Goal: Obtain resource: Download file/media

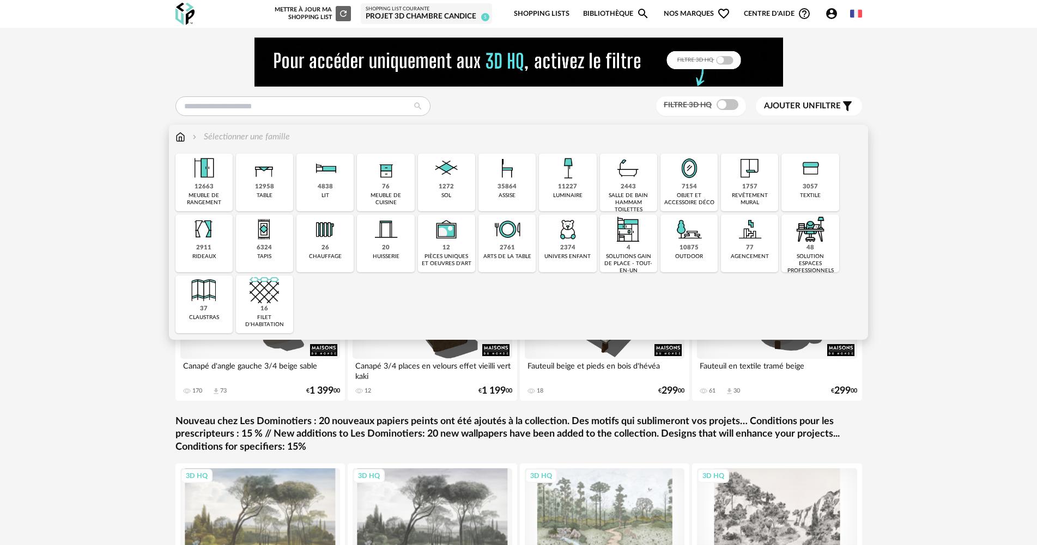
drag, startPoint x: 788, startPoint y: 185, endPoint x: 523, endPoint y: 239, distance: 271.4
click at [788, 185] on div "3057 textile" at bounding box center [809, 183] width 57 height 58
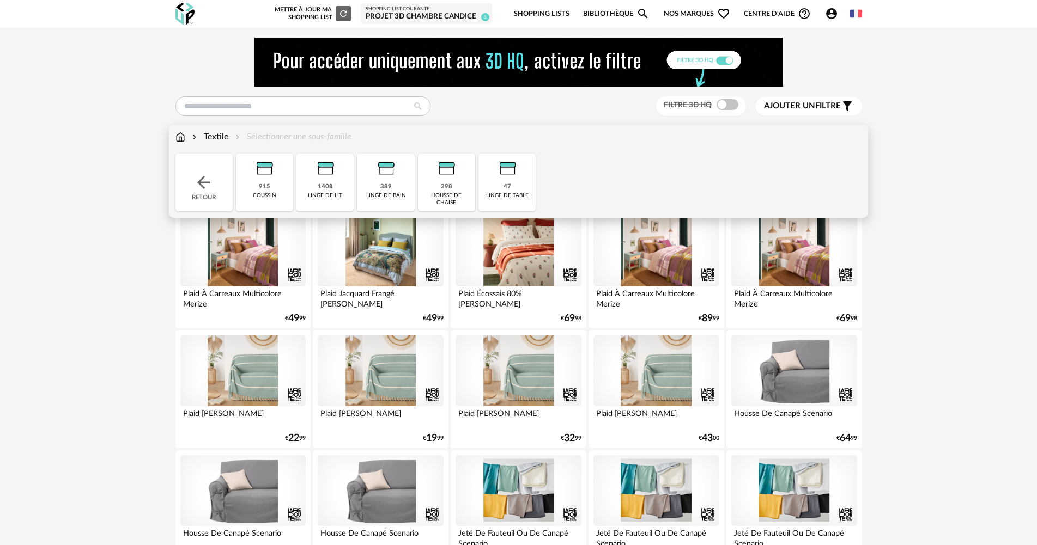
click at [263, 187] on div "915" at bounding box center [264, 187] width 11 height 8
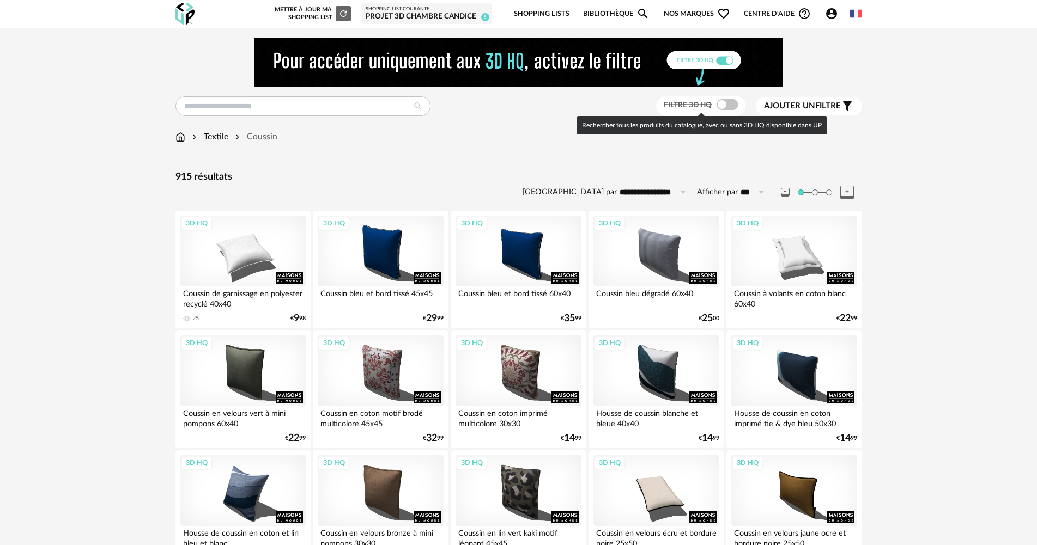
click at [724, 109] on span at bounding box center [727, 104] width 22 height 11
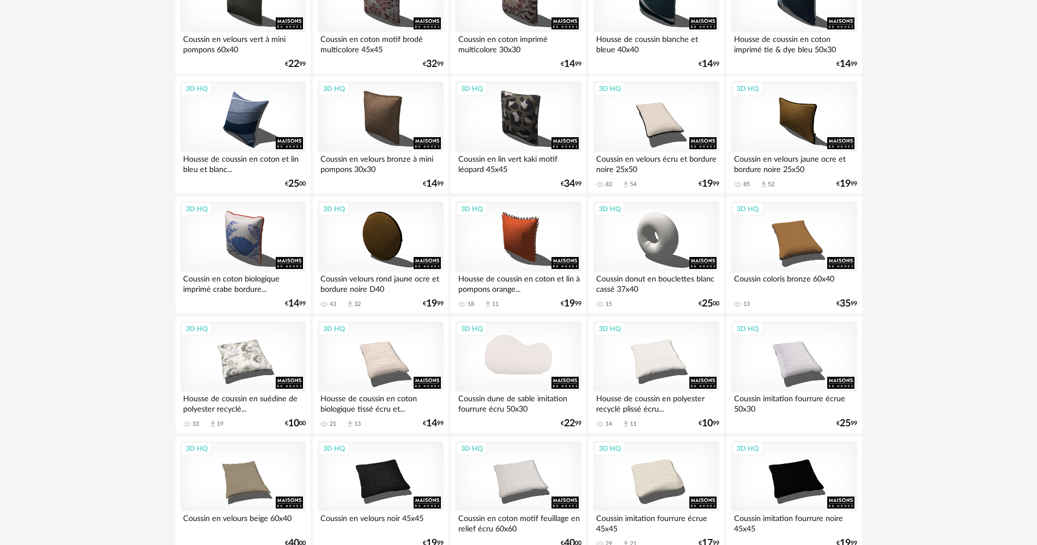
scroll to position [361, 0]
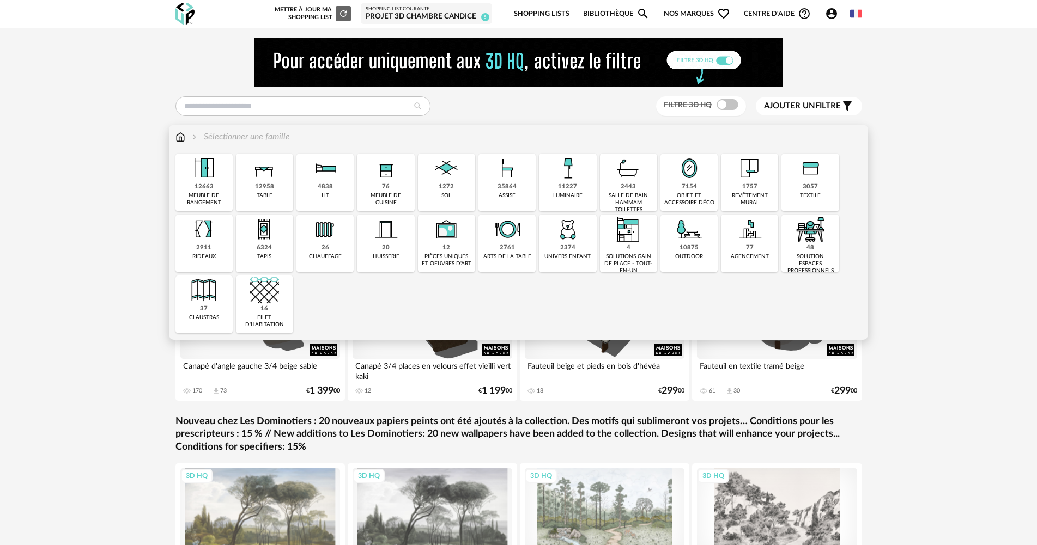
click at [567, 183] on div "11227" at bounding box center [567, 187] width 19 height 8
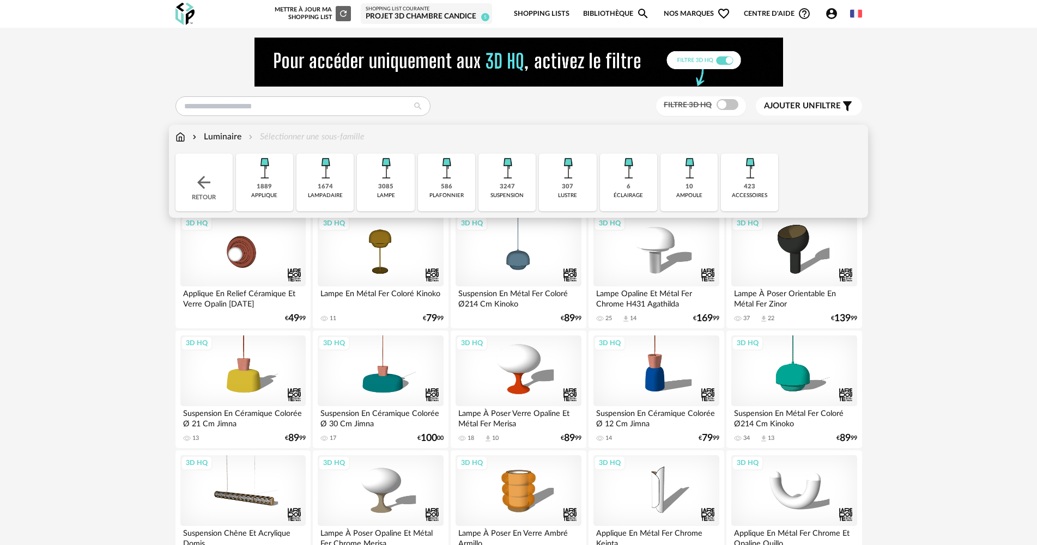
click at [387, 189] on div "3085" at bounding box center [385, 187] width 15 height 8
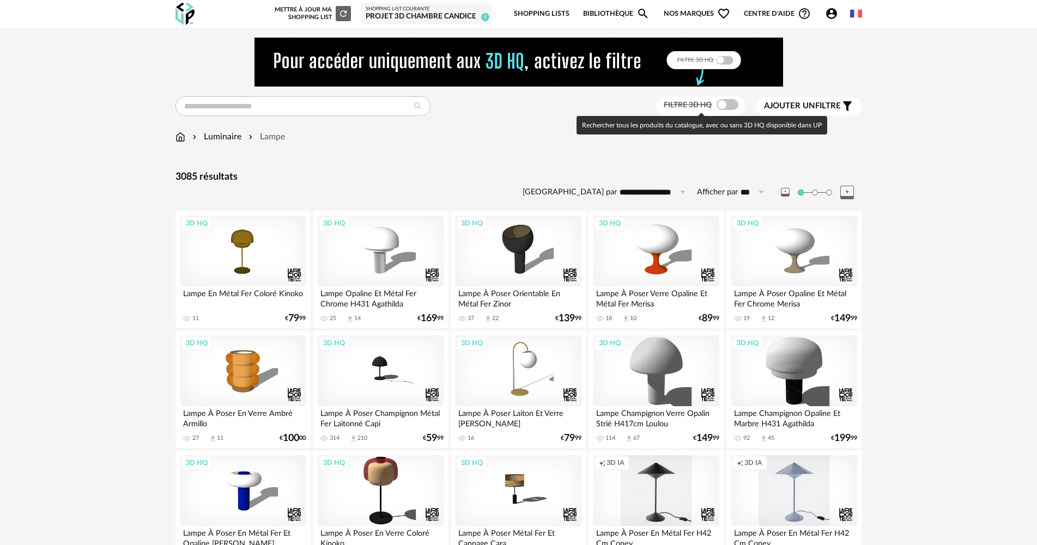
click at [726, 108] on span at bounding box center [727, 104] width 22 height 11
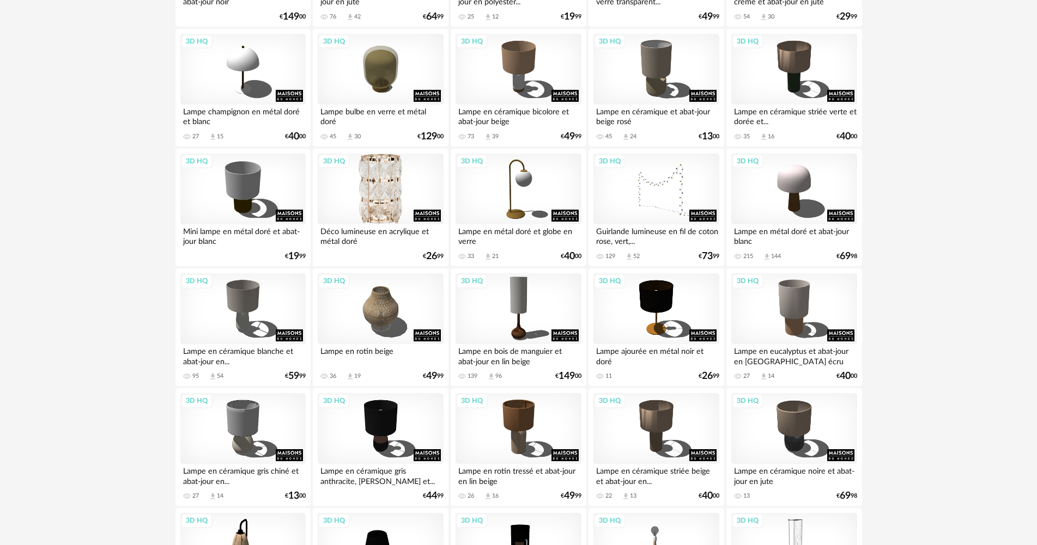
scroll to position [1144, 0]
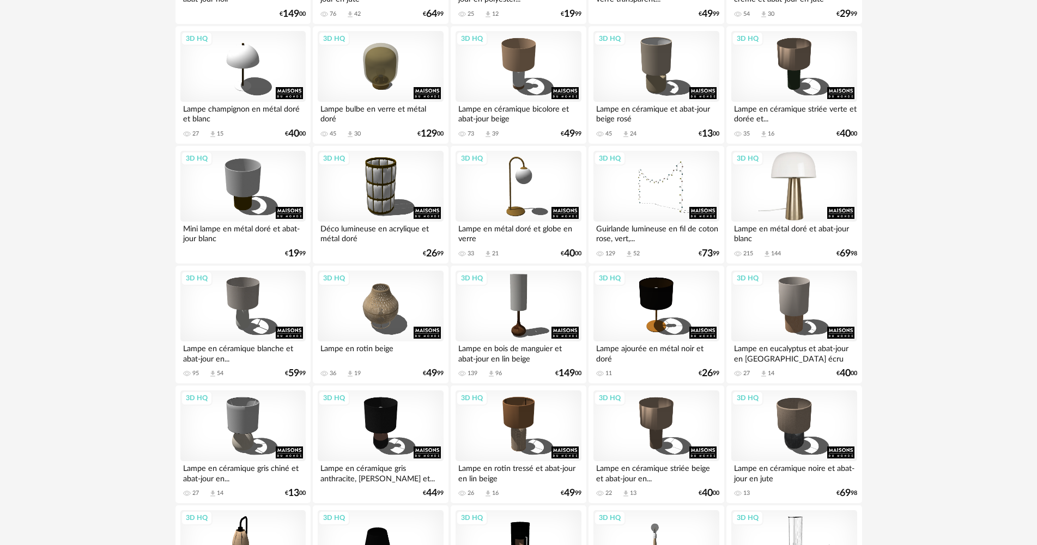
click at [799, 194] on div "3D HQ" at bounding box center [793, 186] width 125 height 71
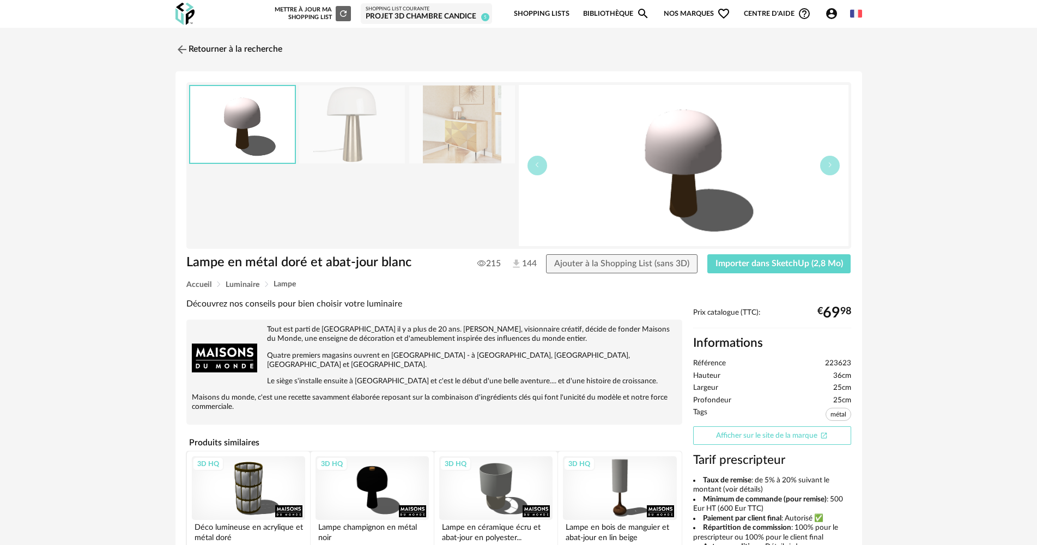
click at [779, 438] on link "Afficher sur le site de la marque Open In New icon" at bounding box center [772, 436] width 158 height 19
click at [804, 269] on button "Importer dans SketchUp (2,8 Mo)" at bounding box center [779, 264] width 144 height 20
click at [204, 45] on link "Retourner à la recherche" at bounding box center [226, 50] width 107 height 24
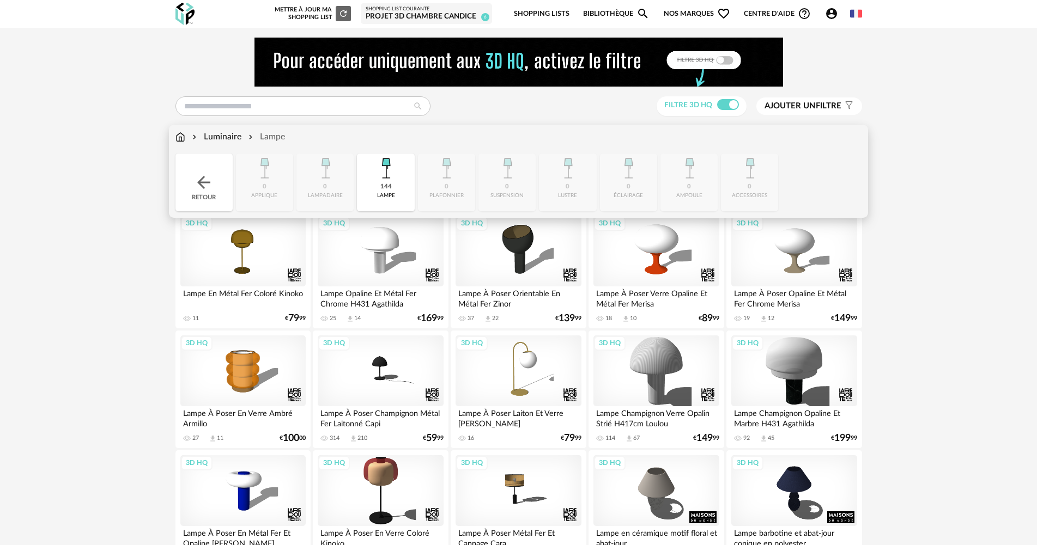
click at [181, 135] on img at bounding box center [180, 137] width 10 height 13
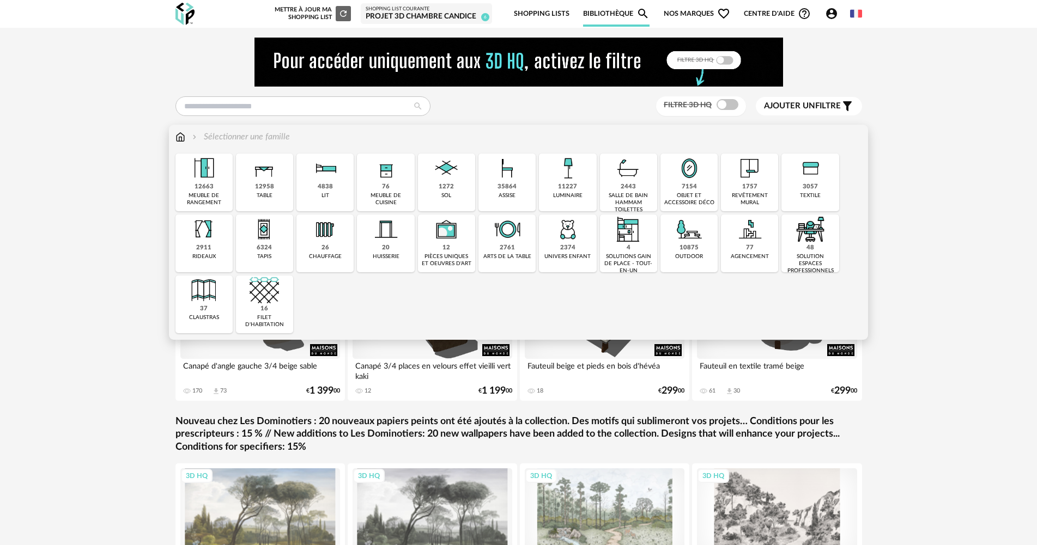
click at [283, 304] on div "16 filet d'habitation" at bounding box center [264, 305] width 57 height 58
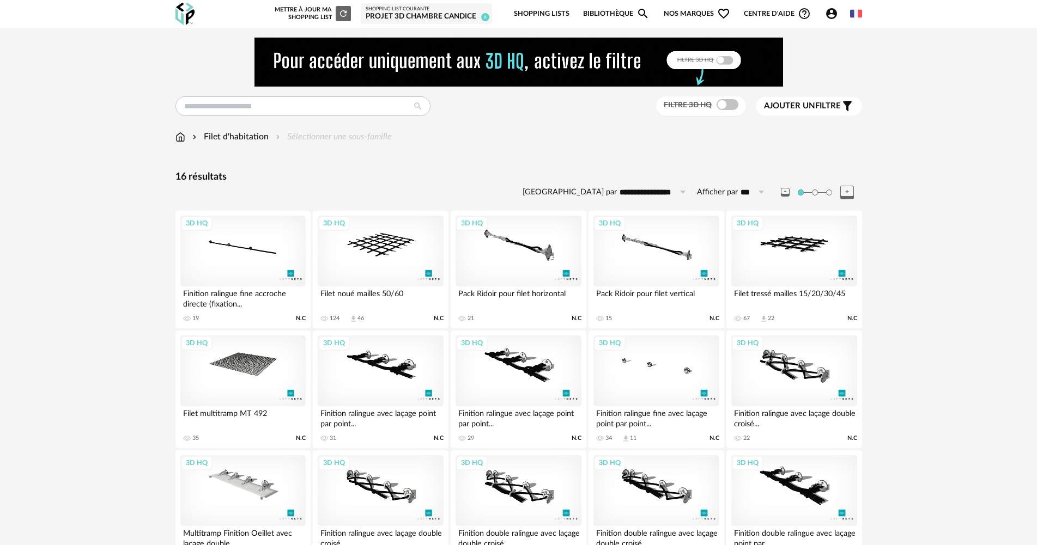
scroll to position [109, 0]
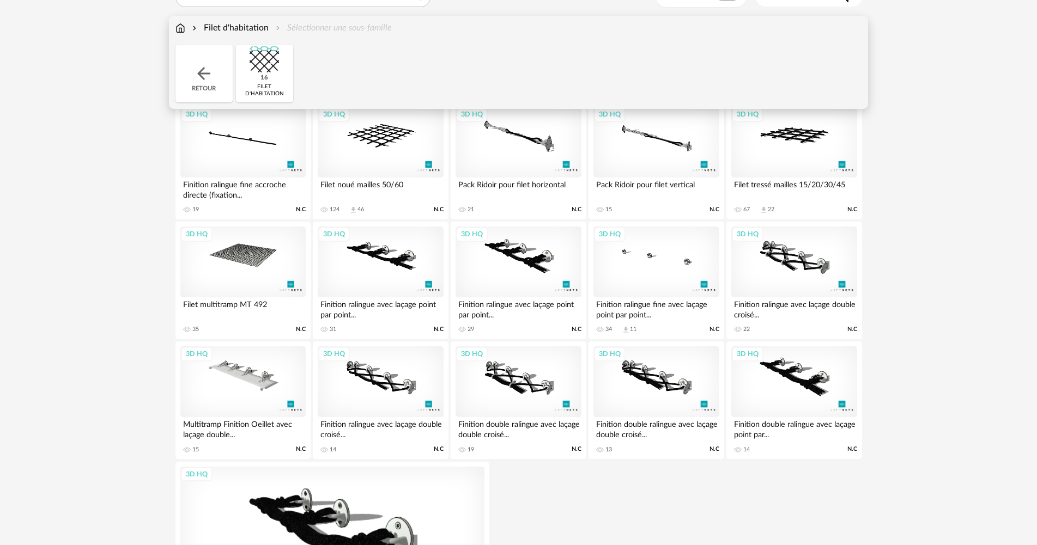
click at [181, 27] on img at bounding box center [180, 28] width 10 height 13
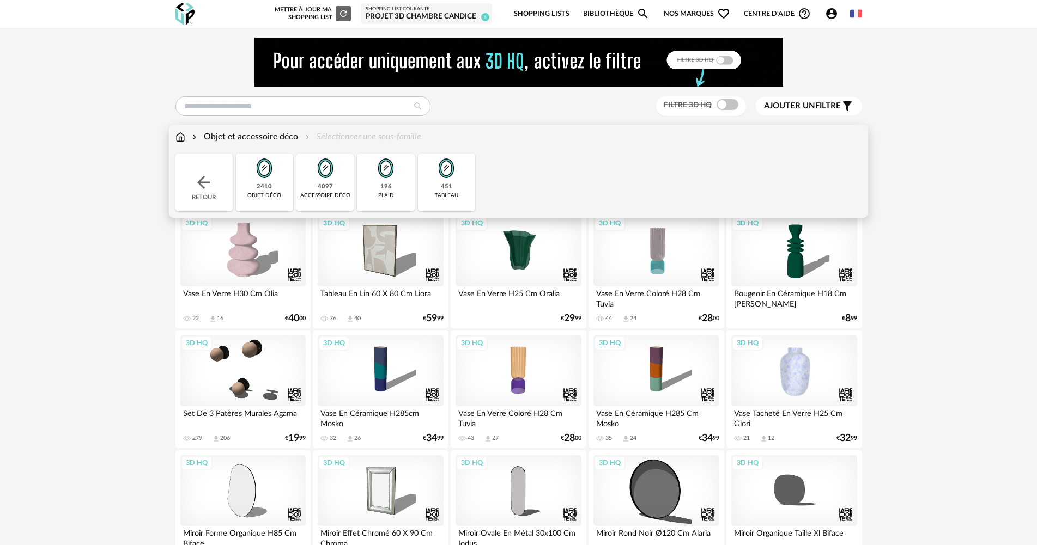
click at [265, 189] on div "2410" at bounding box center [264, 187] width 15 height 8
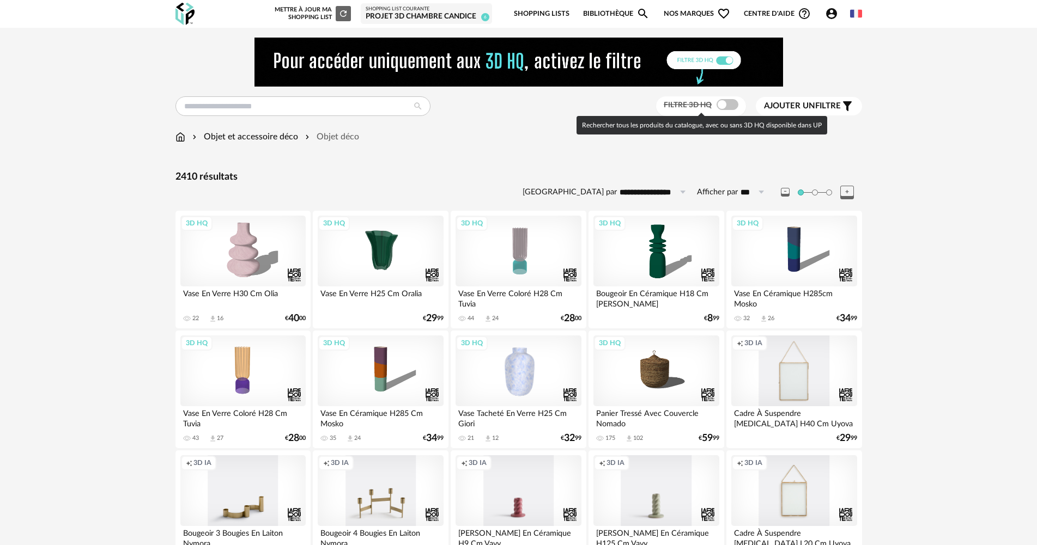
click at [731, 101] on span at bounding box center [727, 104] width 22 height 11
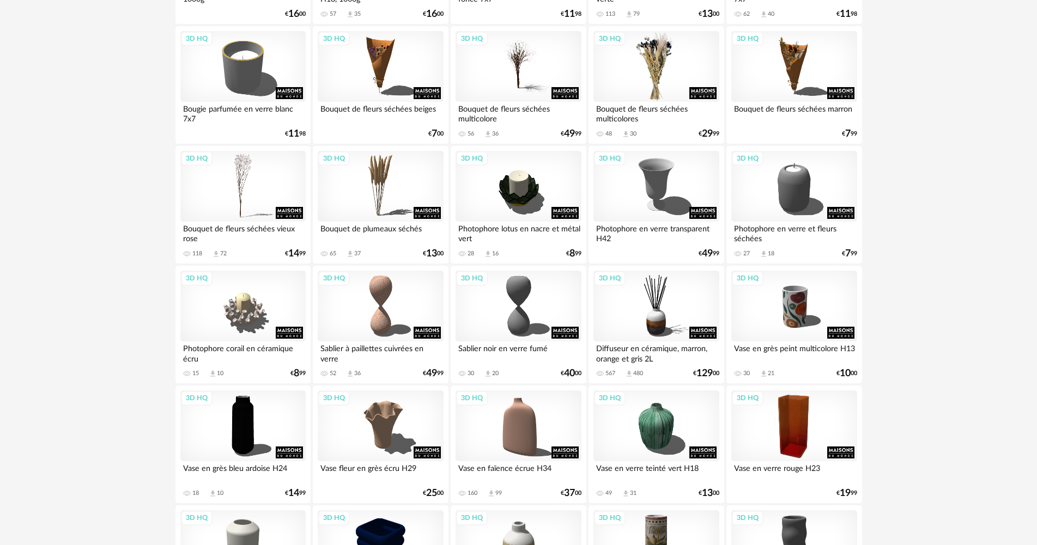
scroll to position [1090, 0]
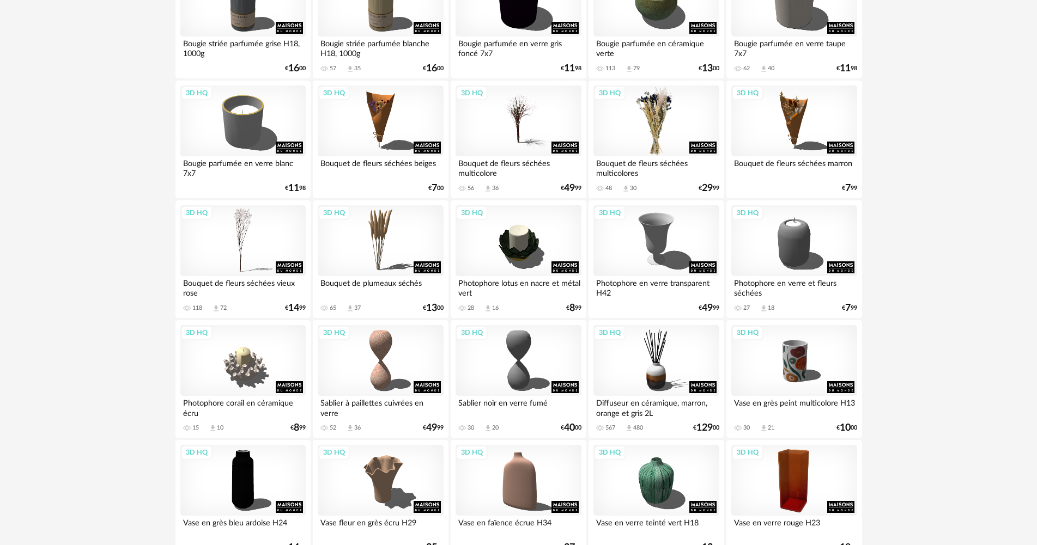
click at [649, 124] on div "3D HQ" at bounding box center [655, 121] width 125 height 71
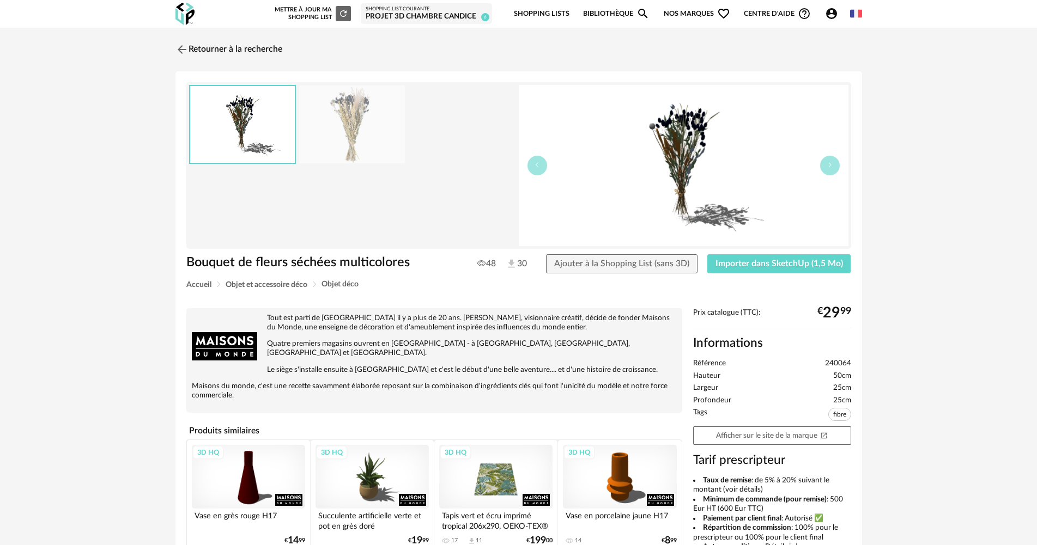
click at [344, 123] on img at bounding box center [352, 125] width 106 height 78
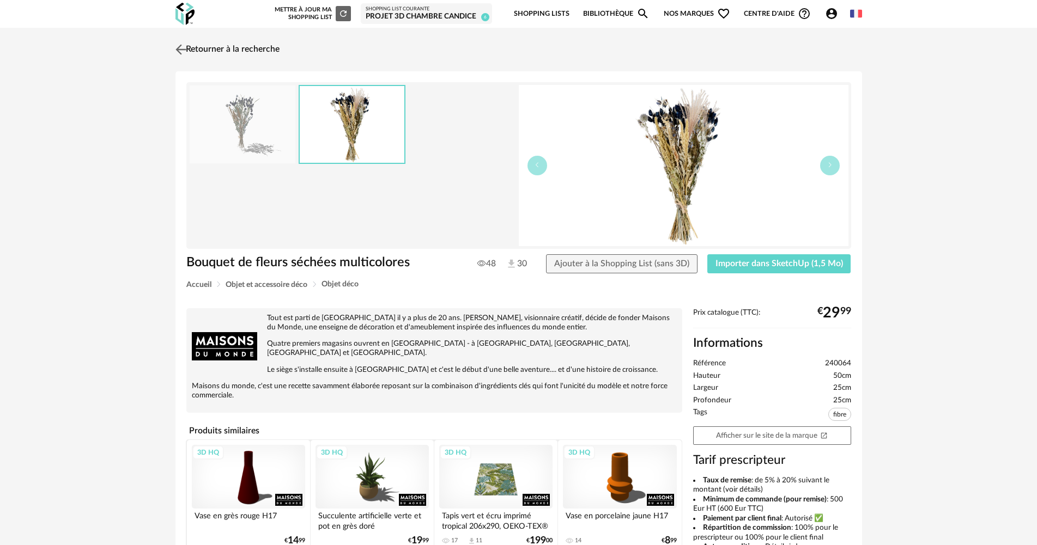
click at [196, 43] on link "Retourner à la recherche" at bounding box center [226, 50] width 107 height 24
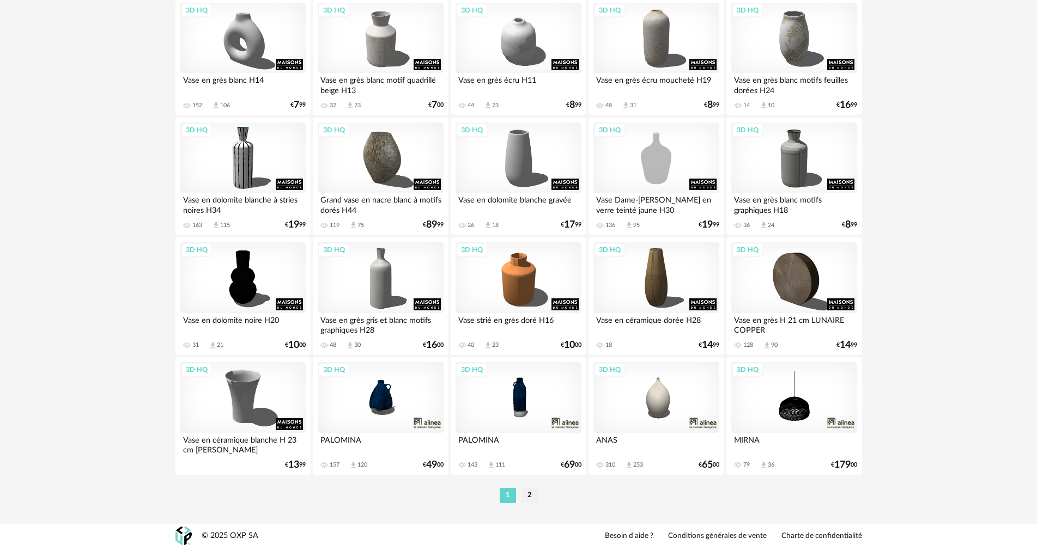
scroll to position [2135, 0]
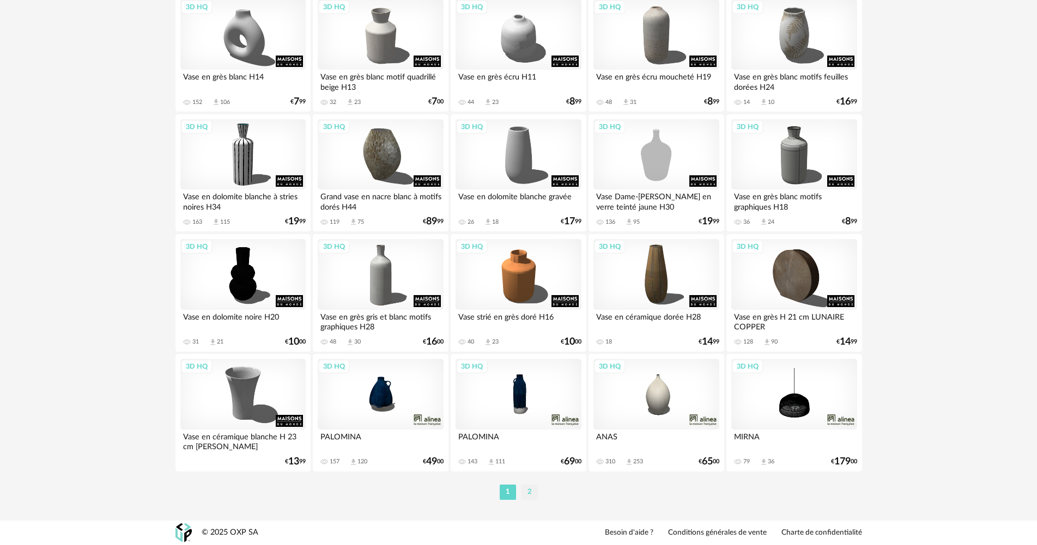
click at [533, 493] on li "2" at bounding box center [529, 492] width 16 height 15
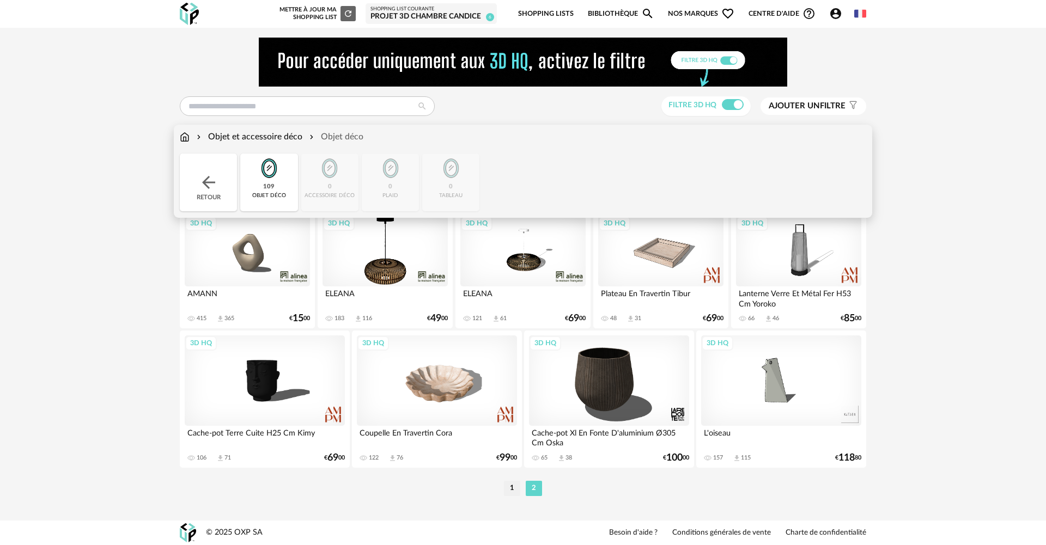
click at [252, 131] on div "Objet et accessoire déco" at bounding box center [249, 137] width 108 height 13
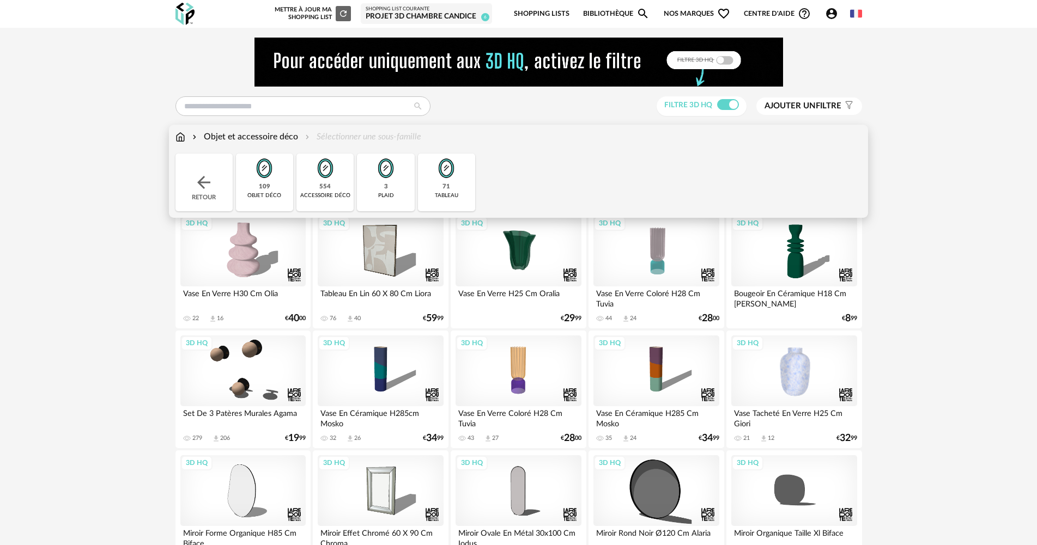
click at [311, 190] on div "554 accessoire déco" at bounding box center [324, 183] width 57 height 58
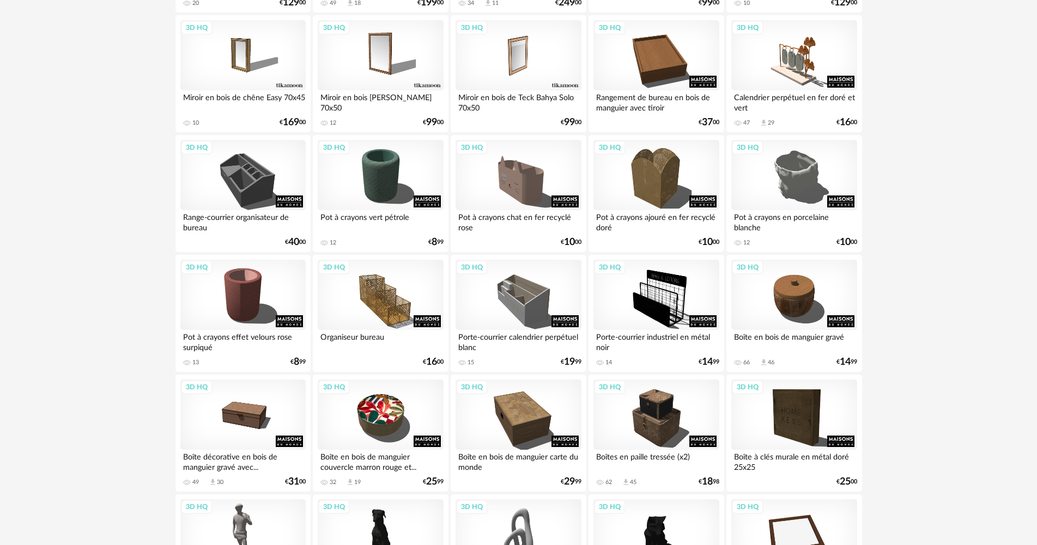
scroll to position [555, 0]
click at [248, 311] on div "3D HQ" at bounding box center [242, 295] width 125 height 71
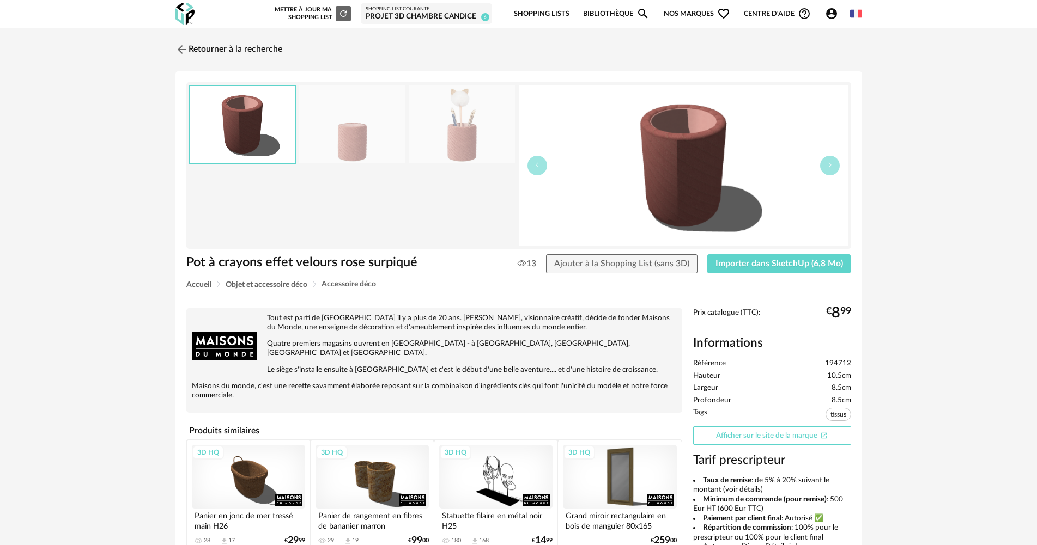
click at [801, 438] on link "Afficher sur le site de la marque Open In New icon" at bounding box center [772, 436] width 158 height 19
click at [213, 48] on link "Retourner à la recherche" at bounding box center [226, 50] width 107 height 24
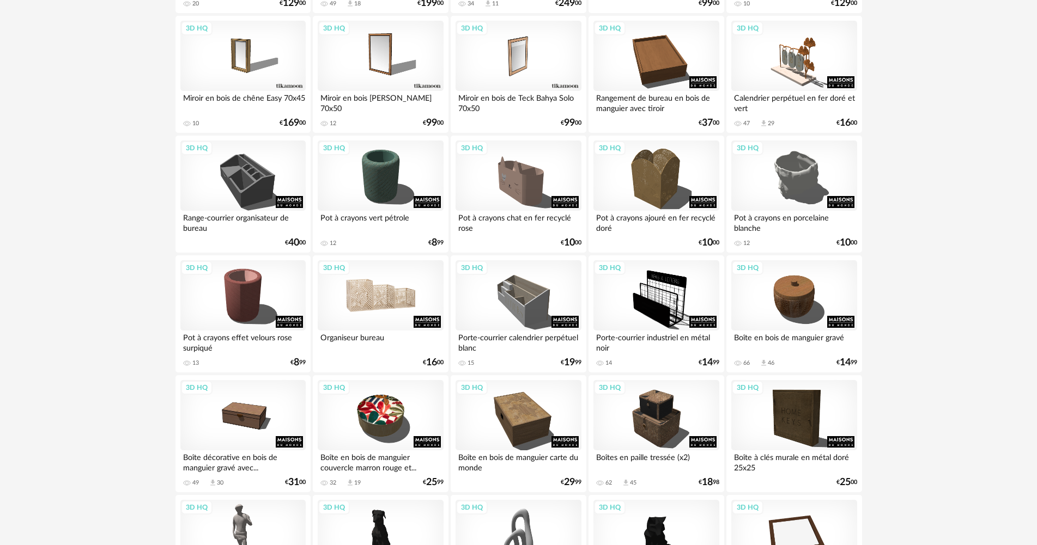
click at [381, 308] on div "3D HQ" at bounding box center [380, 295] width 125 height 71
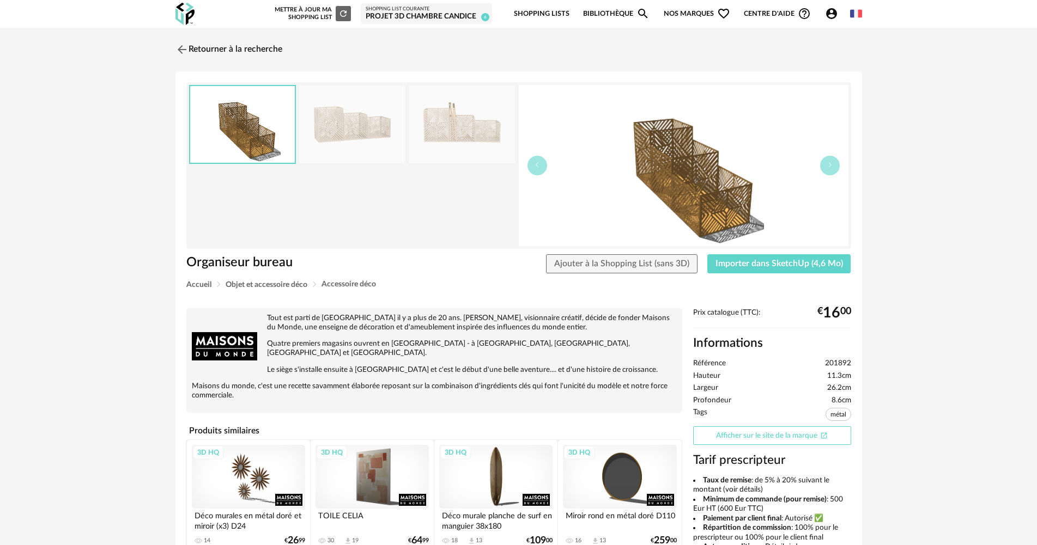
click at [798, 430] on link "Afficher sur le site de la marque Open In New icon" at bounding box center [772, 436] width 158 height 19
click at [800, 270] on button "Importer dans SketchUp (4,6 Mo)" at bounding box center [779, 264] width 144 height 20
click at [212, 48] on link "Retourner à la recherche" at bounding box center [226, 50] width 107 height 24
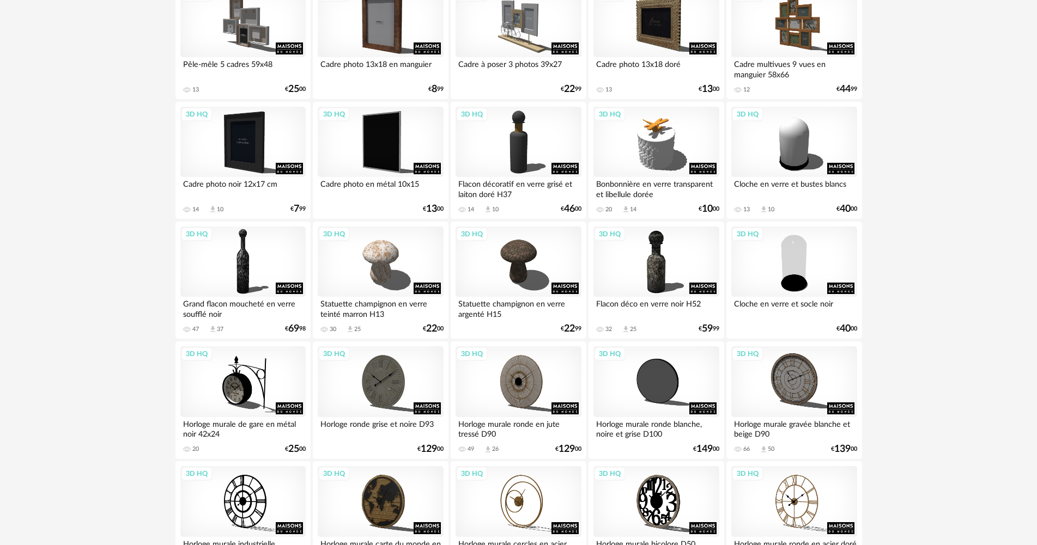
scroll to position [2135, 0]
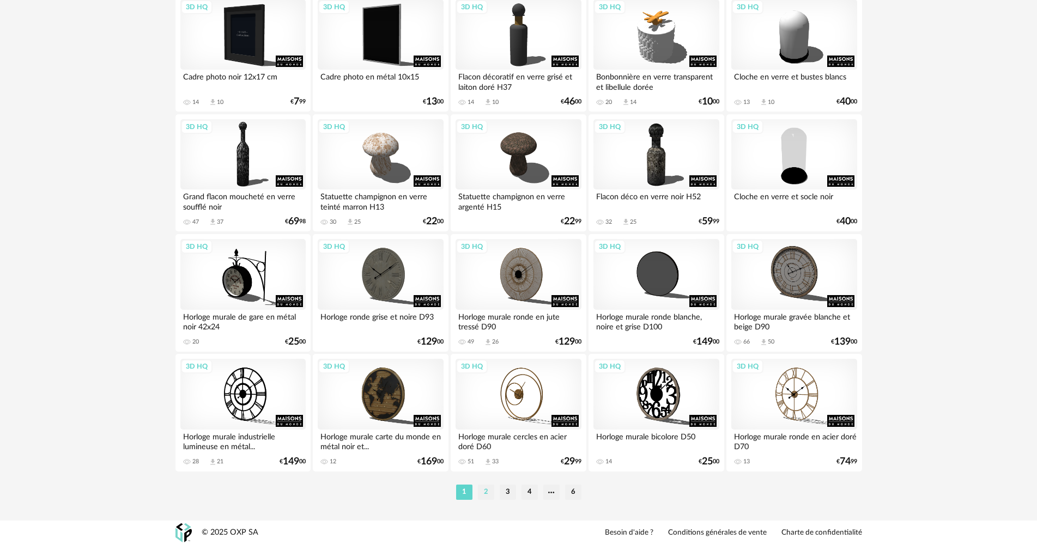
click at [489, 490] on li "2" at bounding box center [486, 492] width 16 height 15
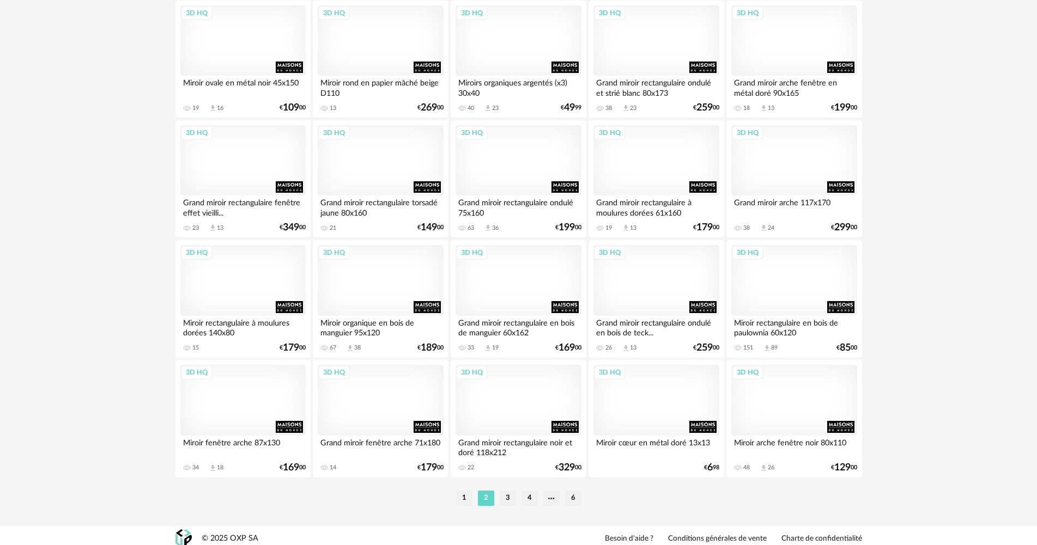
scroll to position [2135, 0]
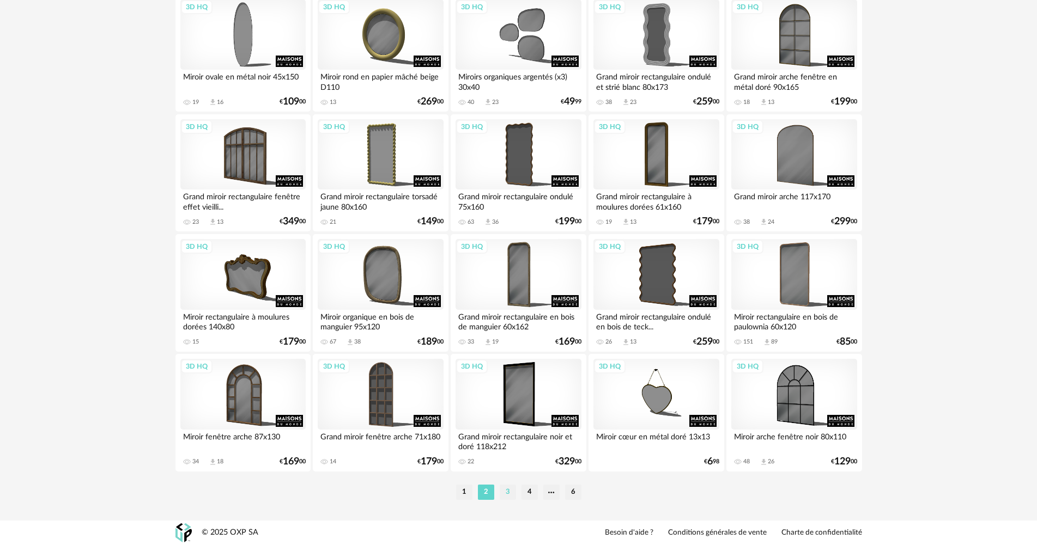
click at [511, 489] on li "3" at bounding box center [508, 492] width 16 height 15
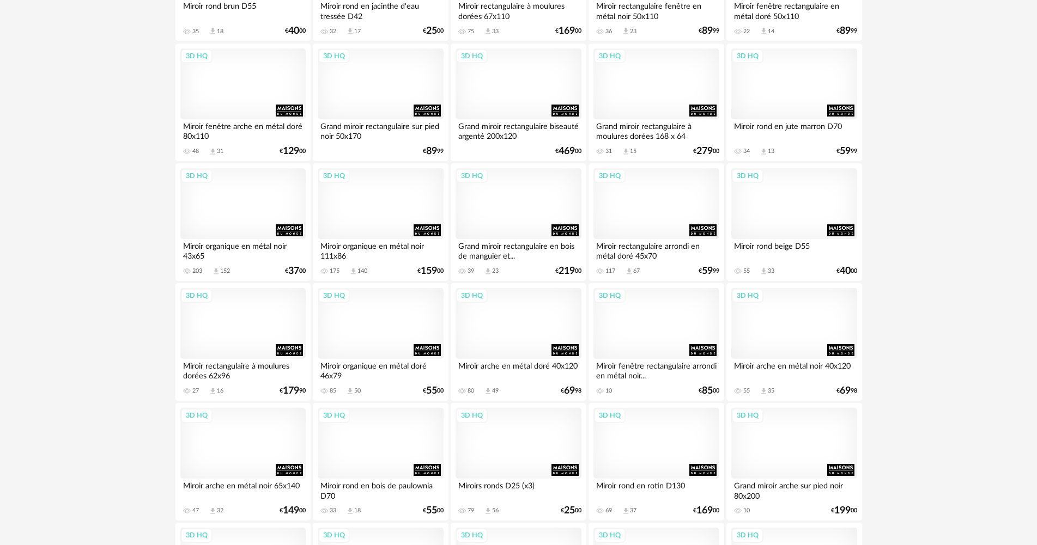
scroll to position [926, 0]
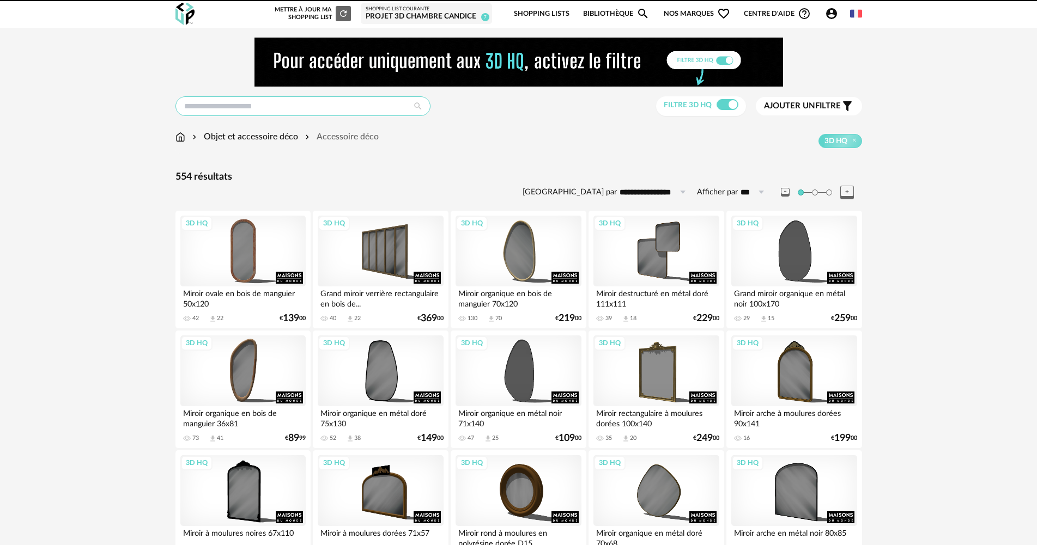
click at [272, 111] on input "text" at bounding box center [302, 106] width 255 height 20
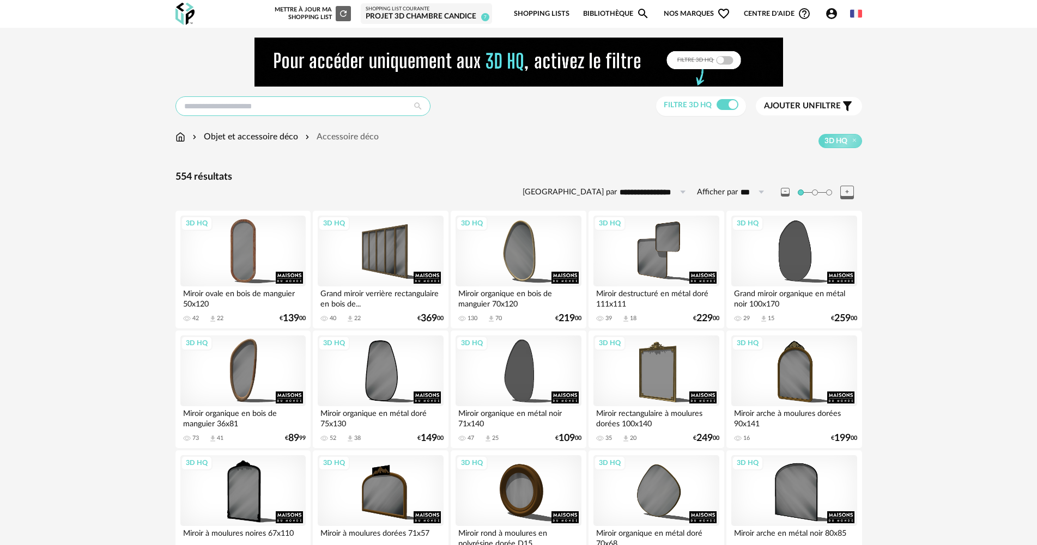
click at [299, 105] on input "text" at bounding box center [302, 106] width 255 height 20
type input "******"
type input "**********"
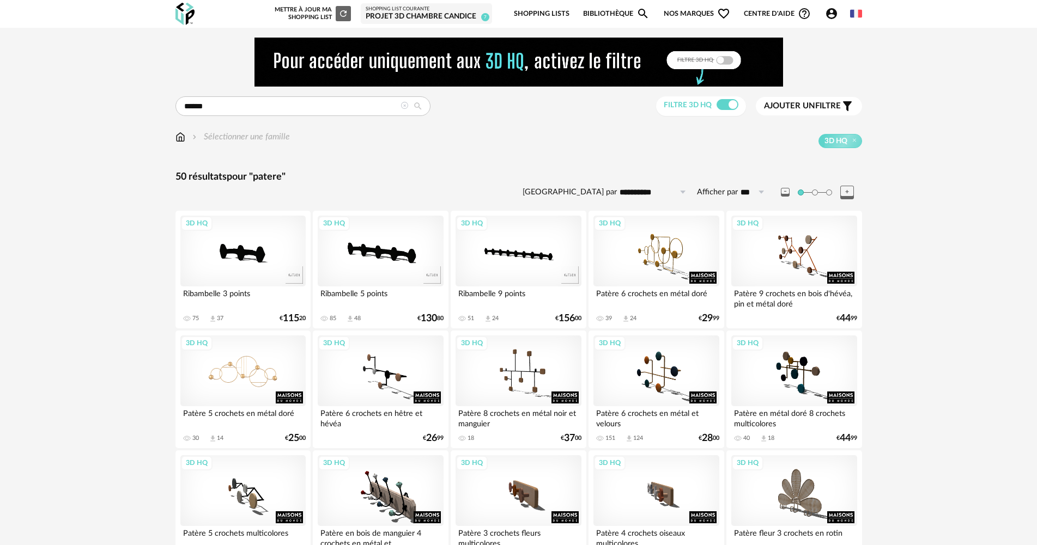
click at [233, 386] on div "3D HQ" at bounding box center [242, 371] width 125 height 71
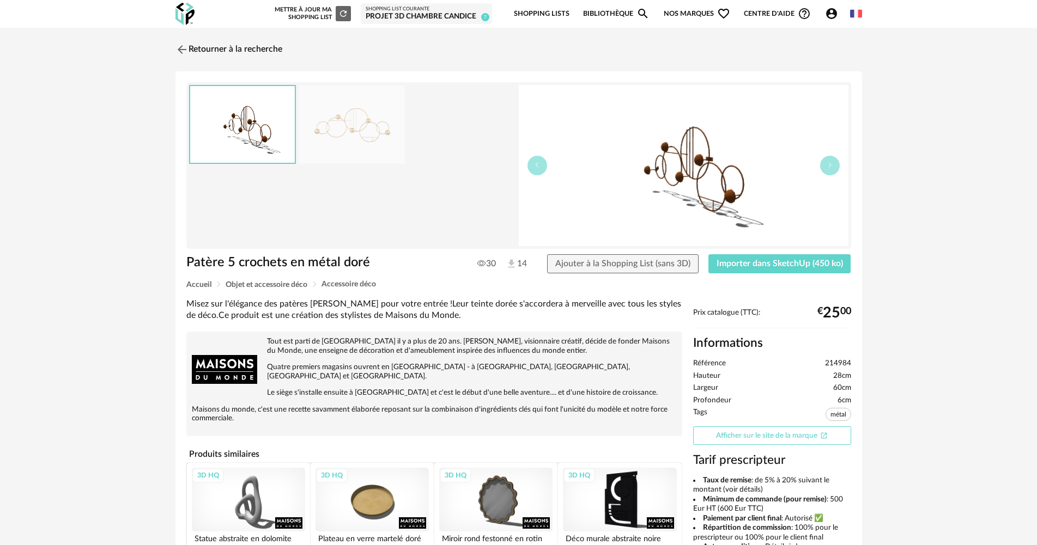
click at [806, 438] on link "Afficher sur le site de la marque Open In New icon" at bounding box center [772, 436] width 158 height 19
click at [781, 264] on span "Importer dans SketchUp (450 ko)" at bounding box center [779, 263] width 126 height 9
click at [225, 44] on link "Retourner à la recherche" at bounding box center [226, 50] width 107 height 24
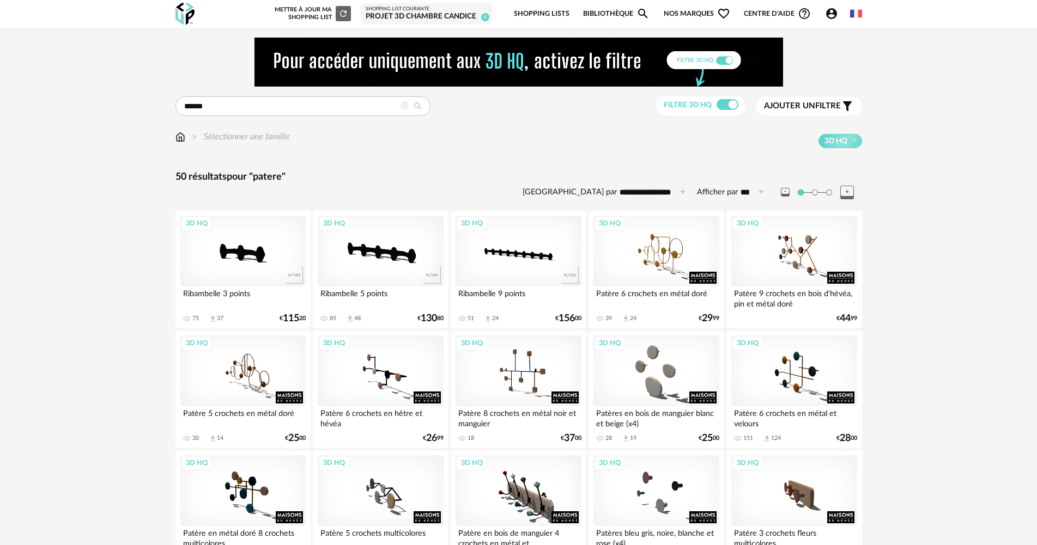
click at [403, 102] on icon at bounding box center [404, 106] width 8 height 8
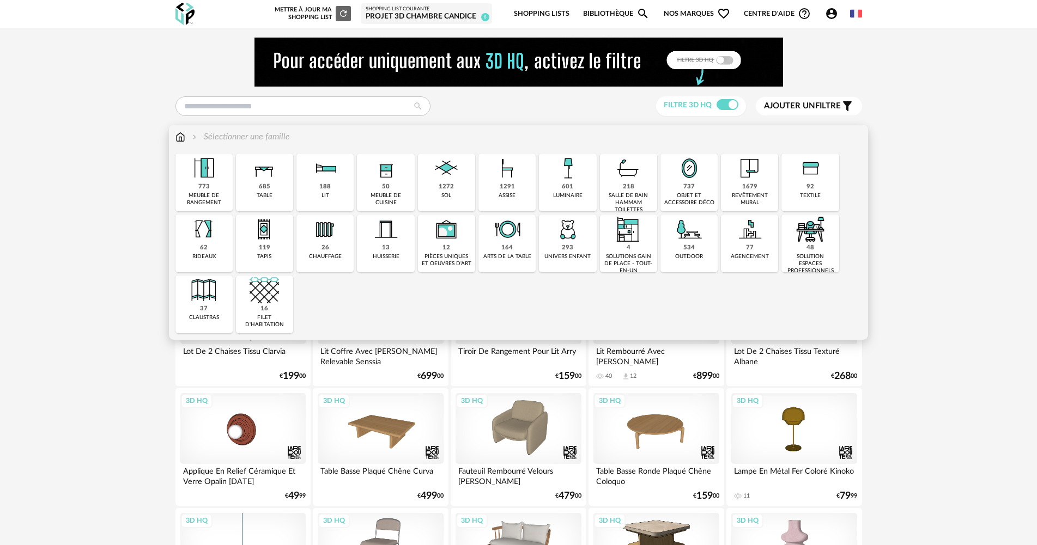
click at [565, 183] on div "601" at bounding box center [567, 187] width 11 height 8
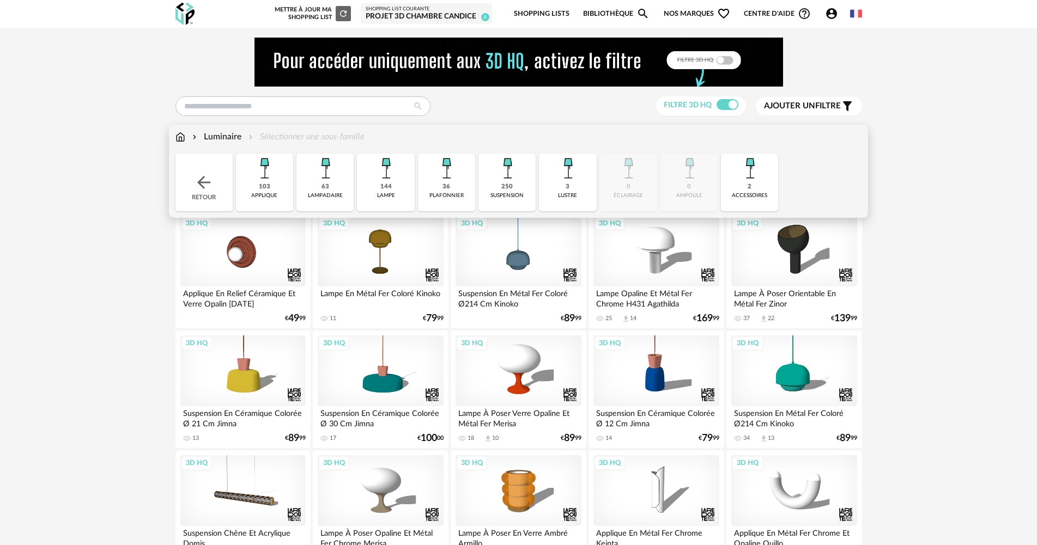
click at [503, 189] on div "250" at bounding box center [506, 187] width 11 height 8
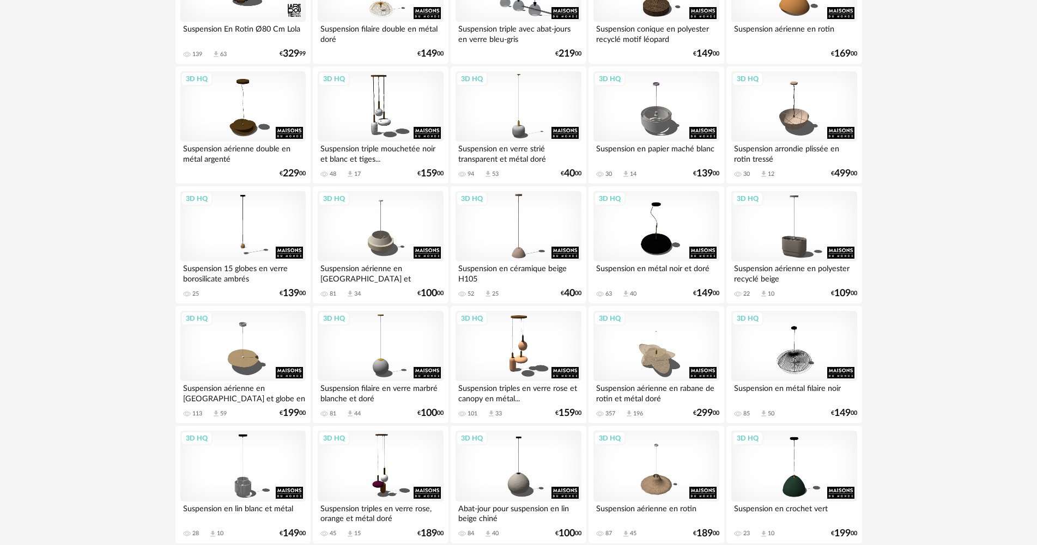
scroll to position [654, 0]
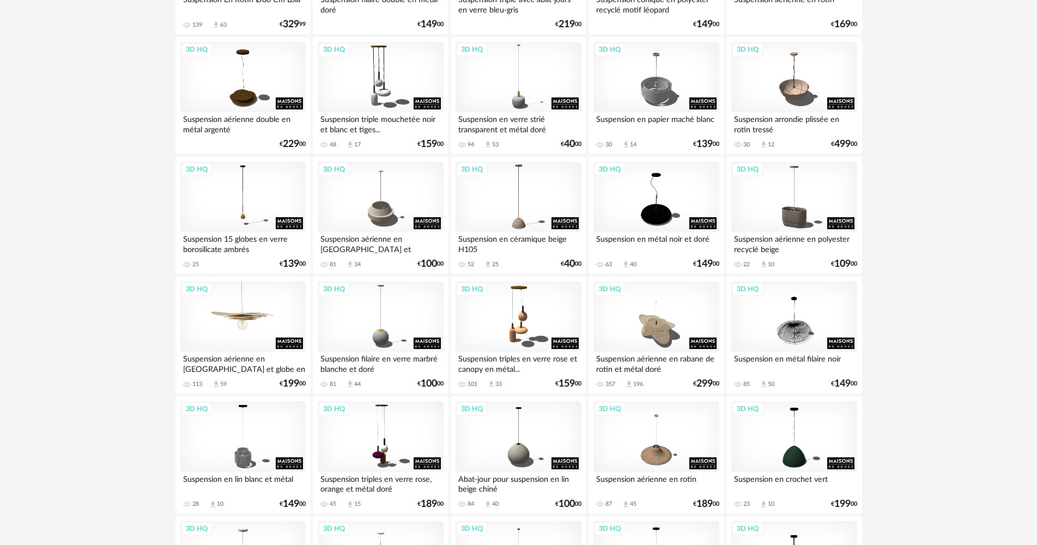
click at [251, 332] on div "3D HQ" at bounding box center [242, 317] width 125 height 71
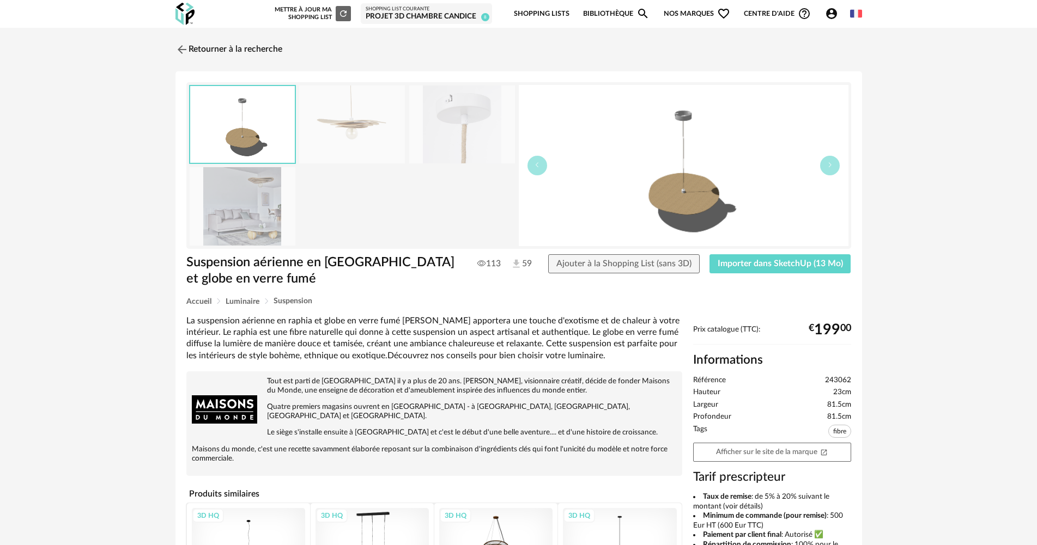
click at [354, 137] on img at bounding box center [352, 125] width 106 height 78
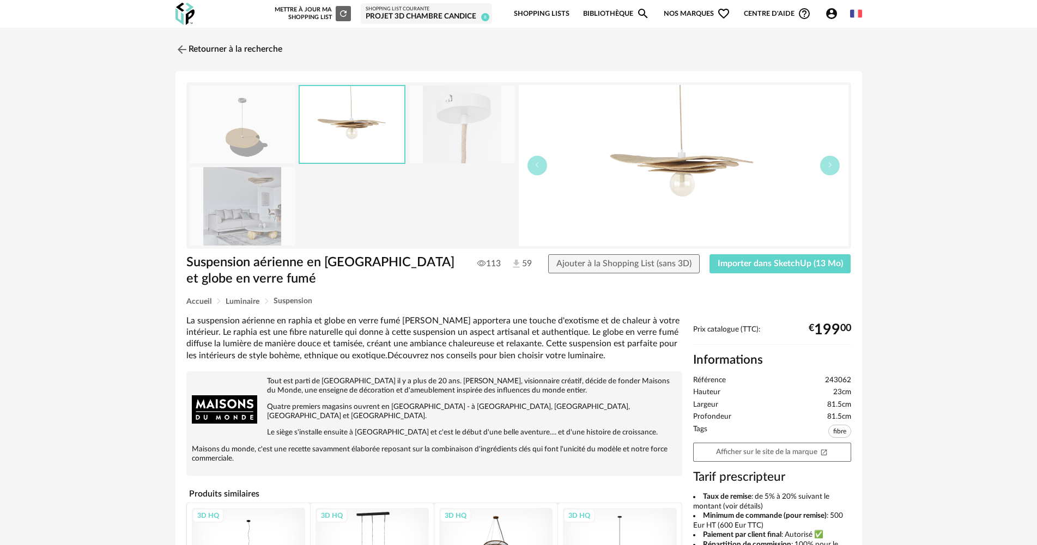
click at [280, 201] on img at bounding box center [243, 206] width 106 height 78
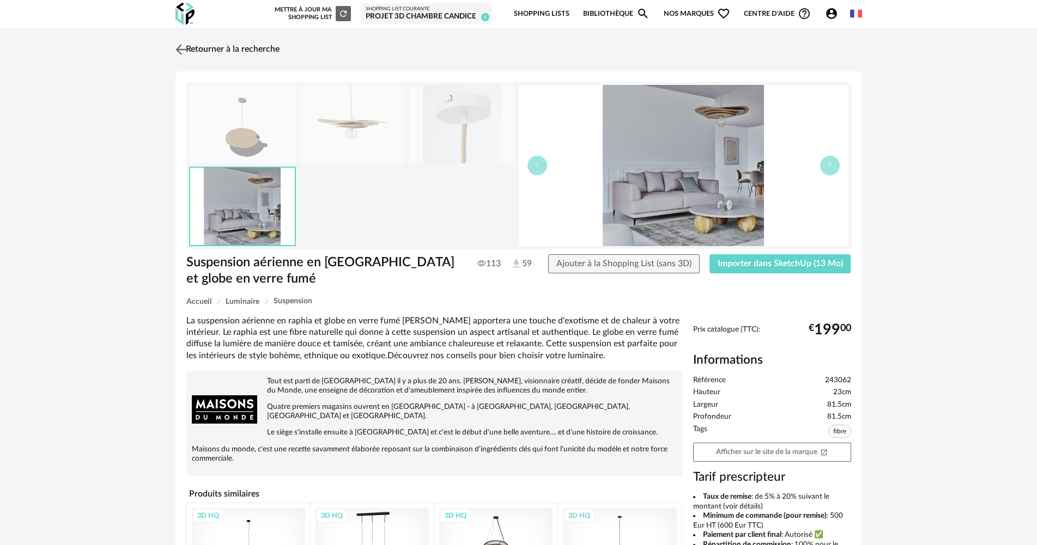
click at [216, 50] on link "Retourner à la recherche" at bounding box center [226, 50] width 107 height 24
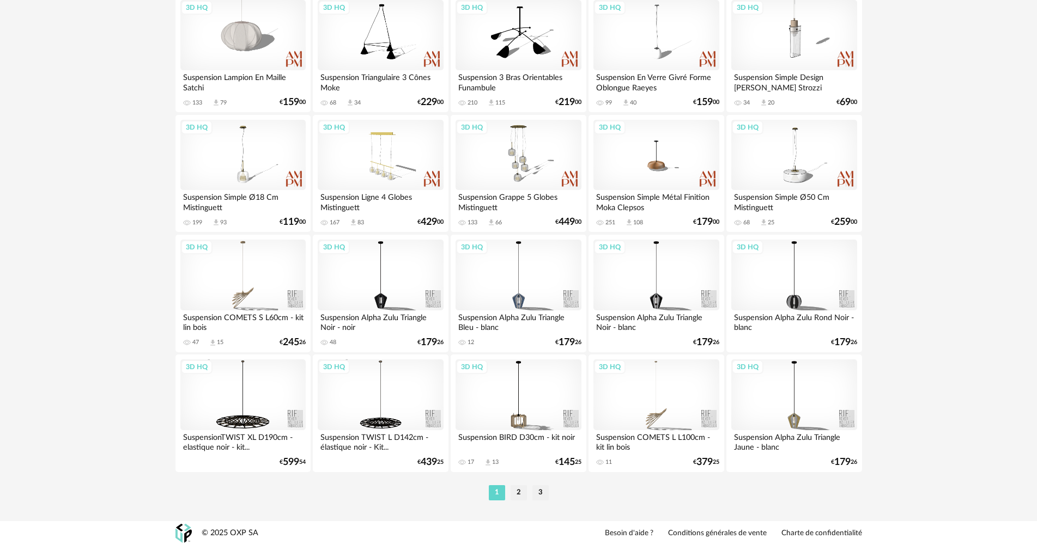
scroll to position [2135, 0]
click at [521, 494] on li "2" at bounding box center [519, 492] width 16 height 15
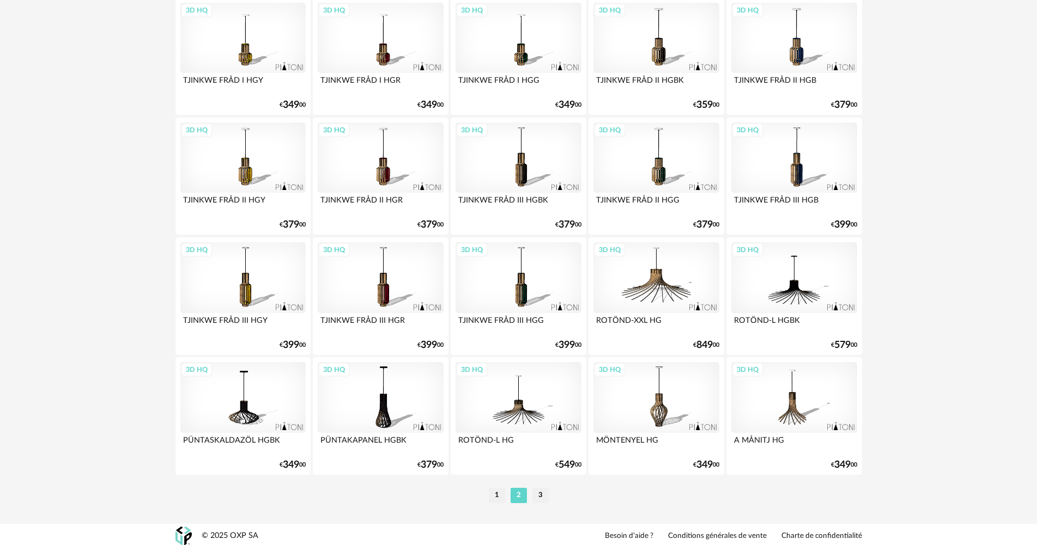
scroll to position [2135, 0]
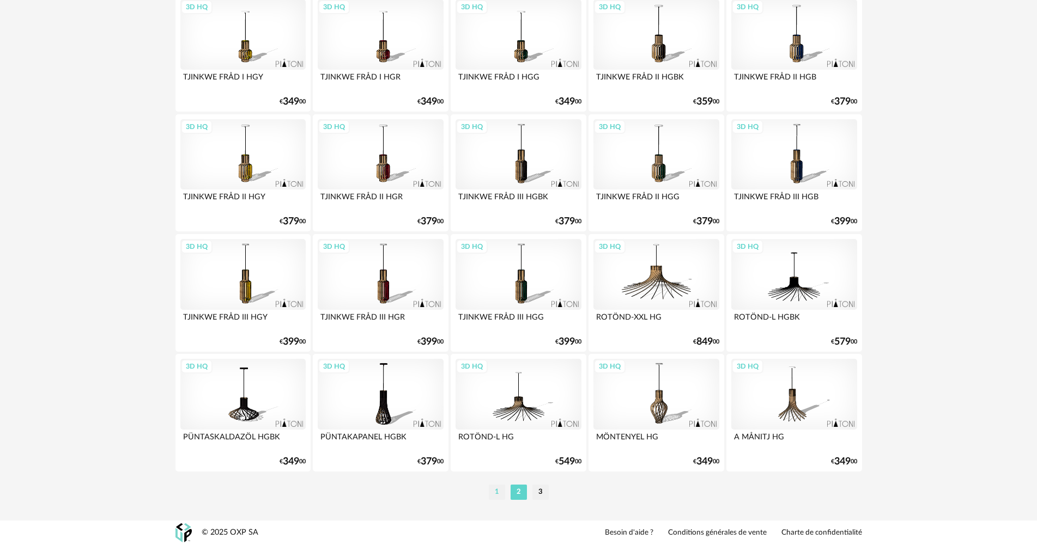
click at [495, 494] on li "1" at bounding box center [497, 492] width 16 height 15
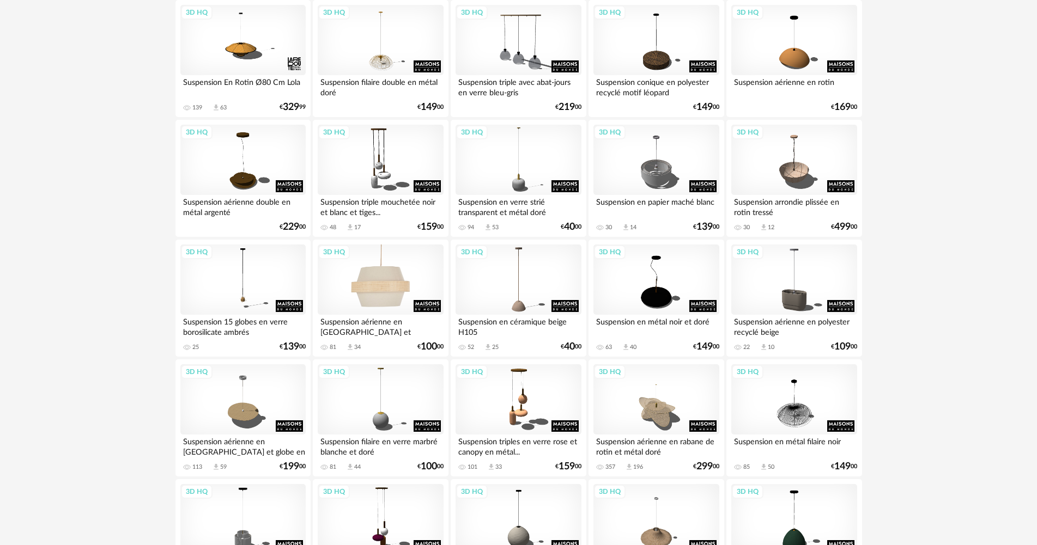
scroll to position [599, 0]
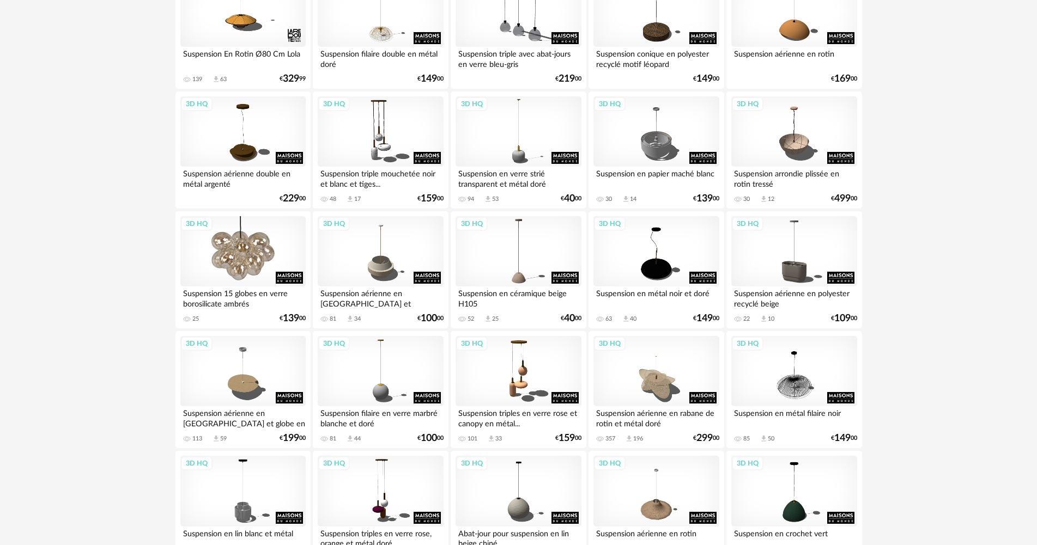
click at [228, 267] on div "3D HQ" at bounding box center [242, 251] width 125 height 71
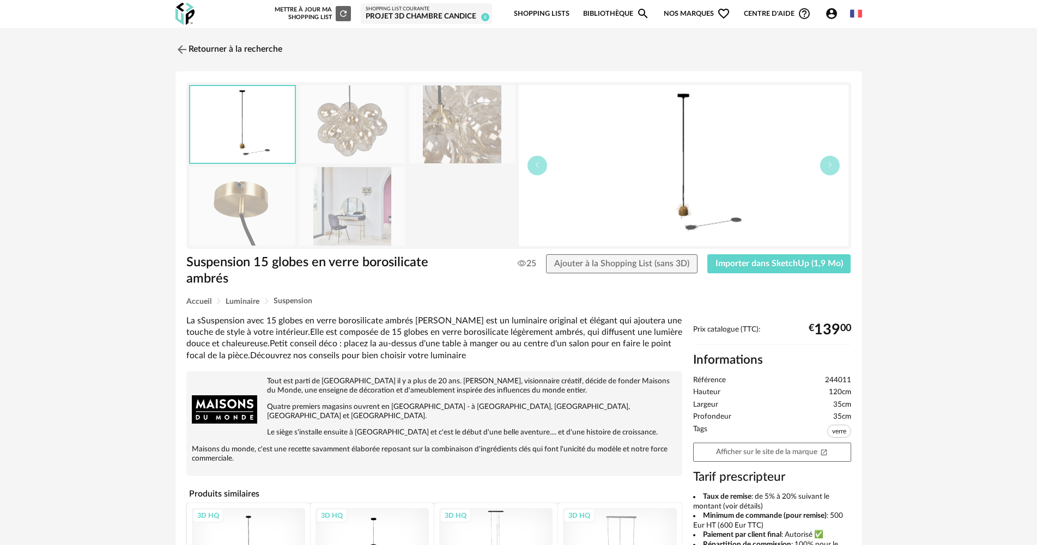
click at [355, 207] on img at bounding box center [352, 206] width 106 height 78
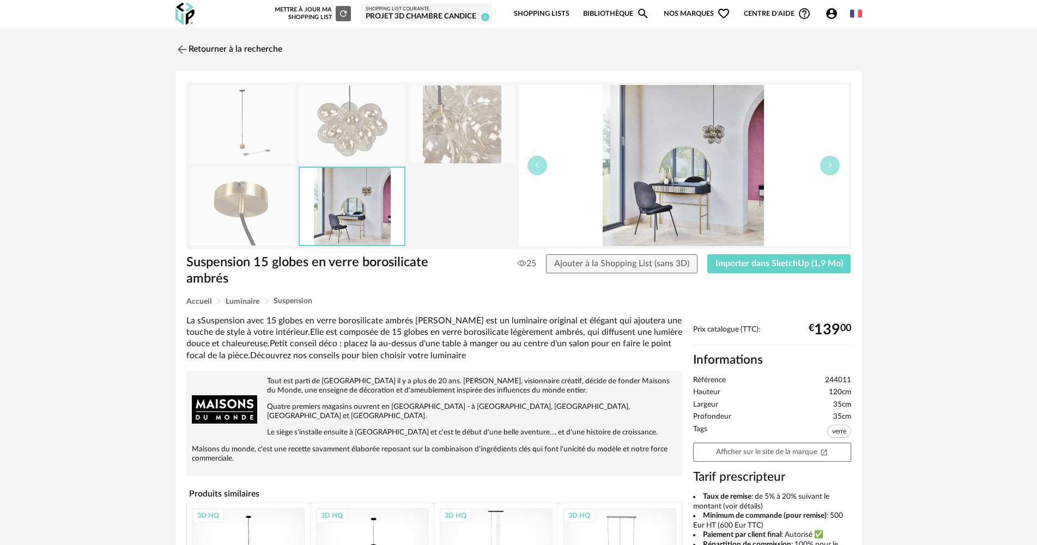
click at [351, 125] on img at bounding box center [352, 125] width 106 height 78
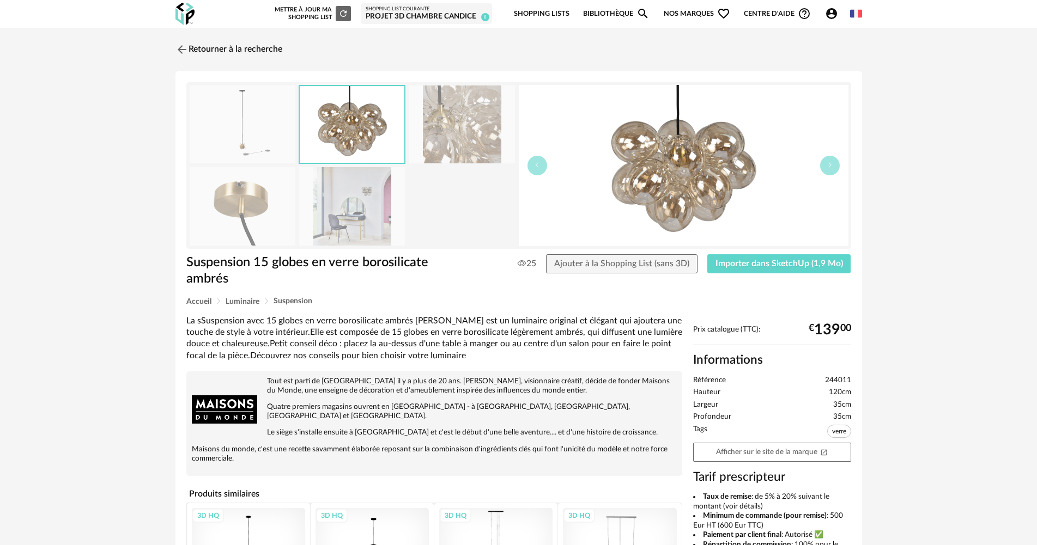
click at [367, 204] on img at bounding box center [352, 206] width 106 height 78
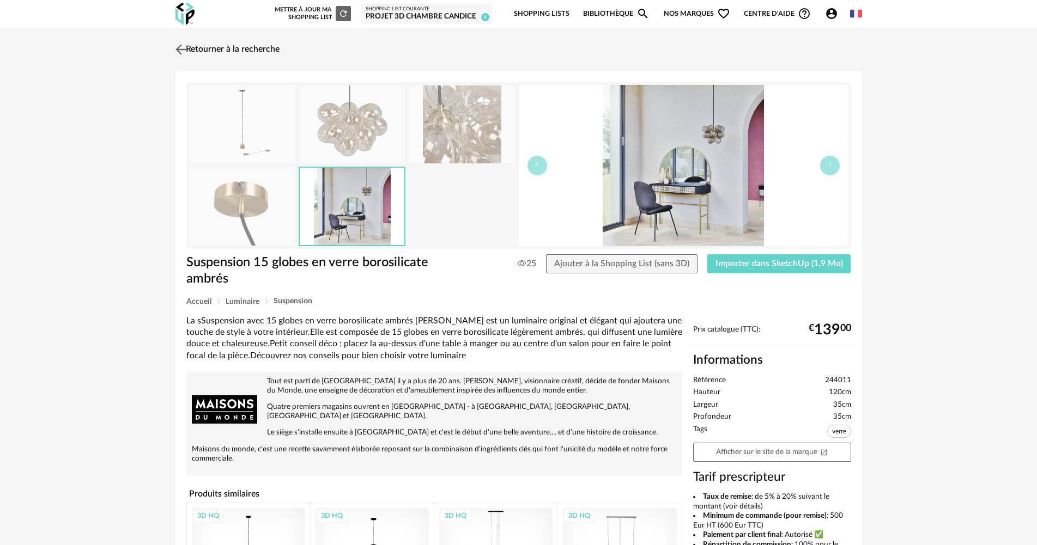
click at [239, 51] on link "Retourner à la recherche" at bounding box center [226, 50] width 107 height 24
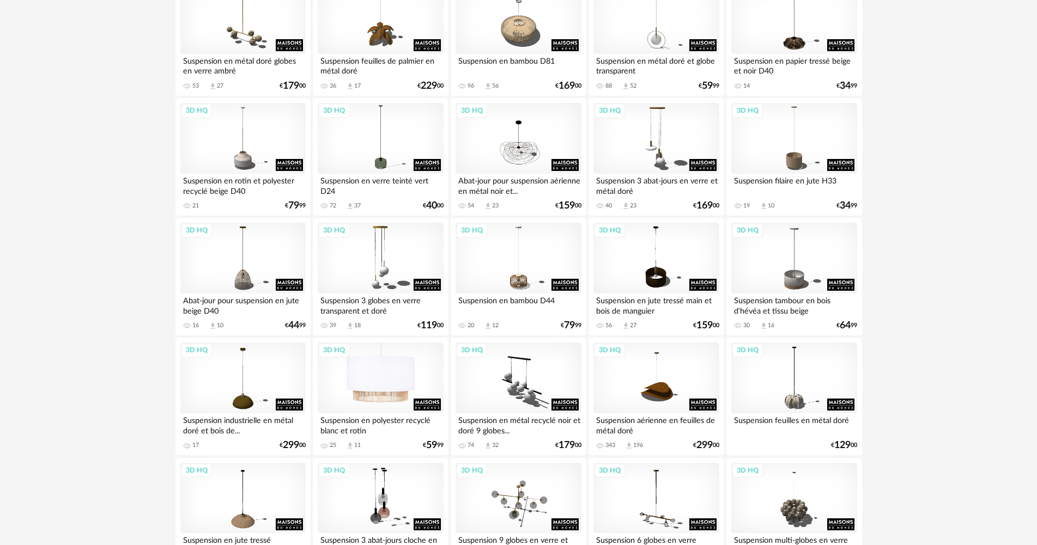
scroll to position [1344, 0]
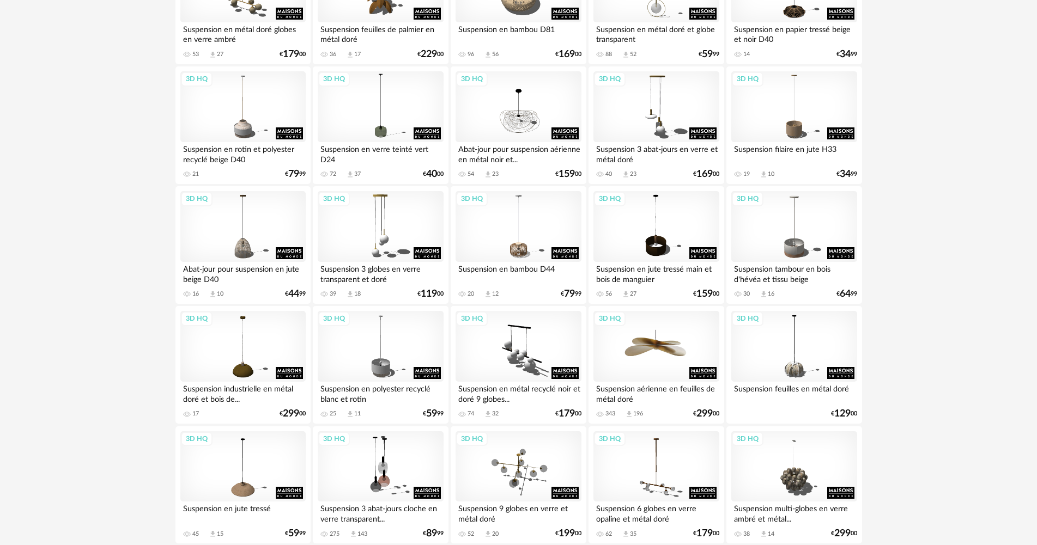
click at [653, 361] on div "3D HQ" at bounding box center [655, 346] width 125 height 71
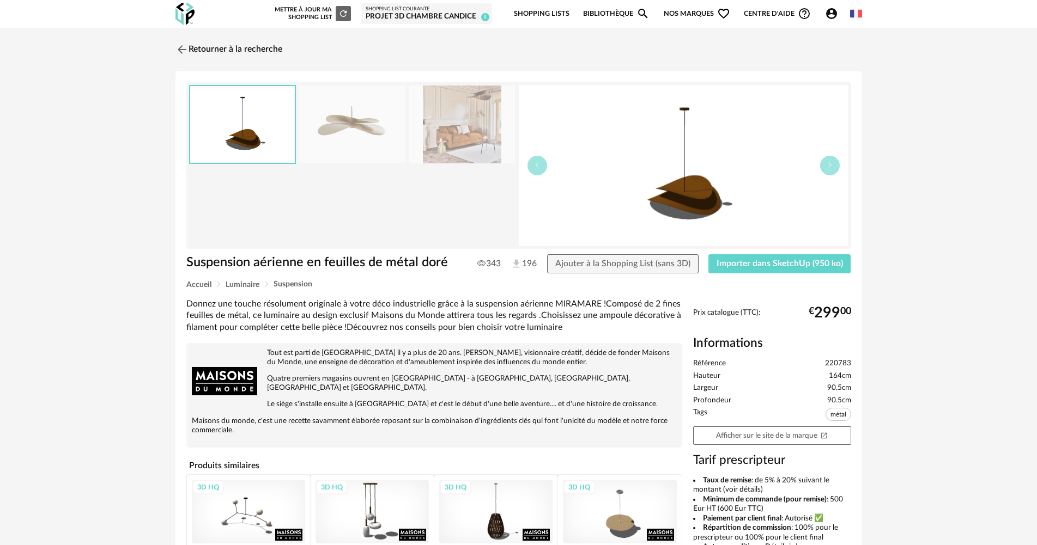
click at [453, 138] on img at bounding box center [462, 125] width 106 height 78
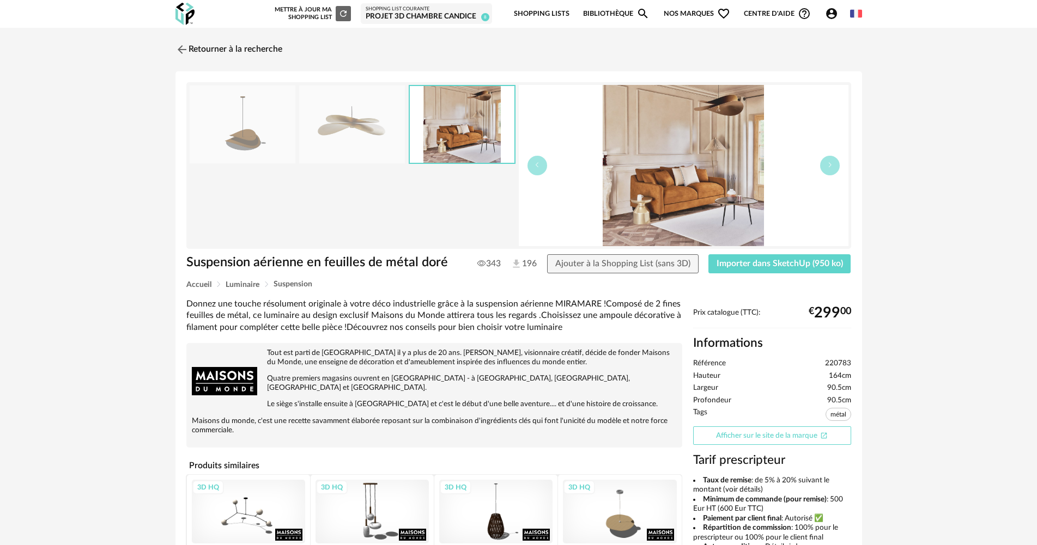
click at [792, 440] on link "Afficher sur le site de la marque Open In New icon" at bounding box center [772, 436] width 158 height 19
click at [797, 266] on span "Importer dans SketchUp (950 ko)" at bounding box center [779, 263] width 126 height 9
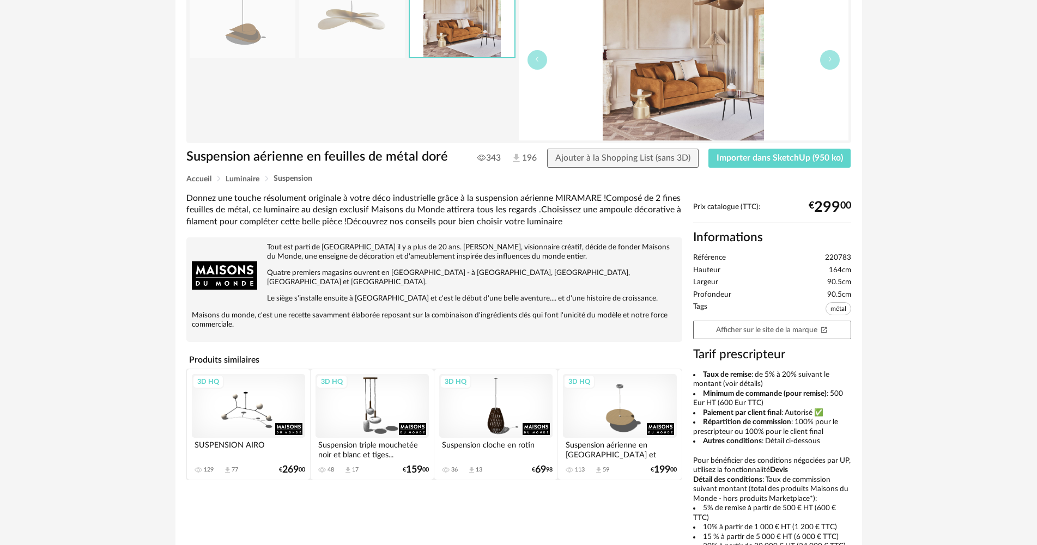
scroll to position [109, 0]
